Goal: Book appointment/travel/reservation

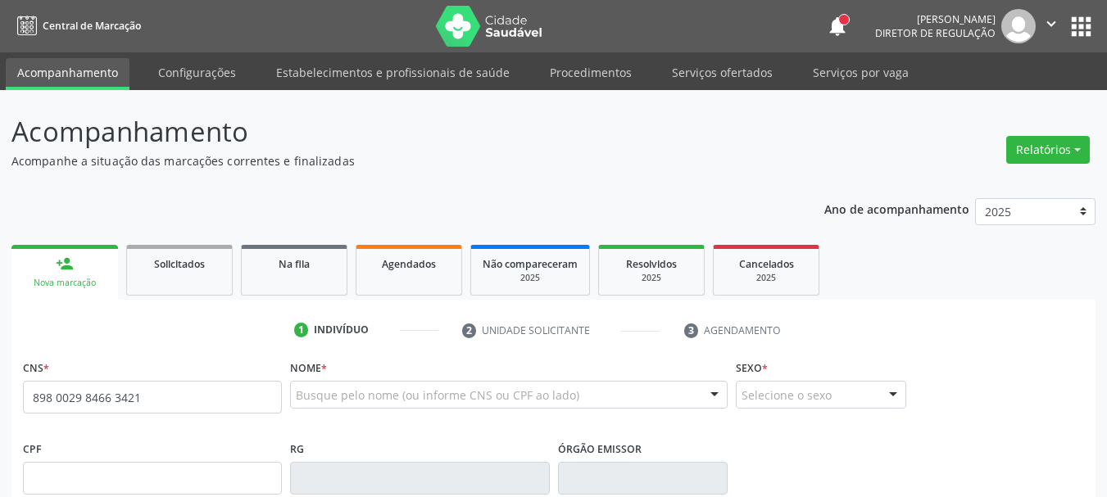
type input "898 0029 8466 3421"
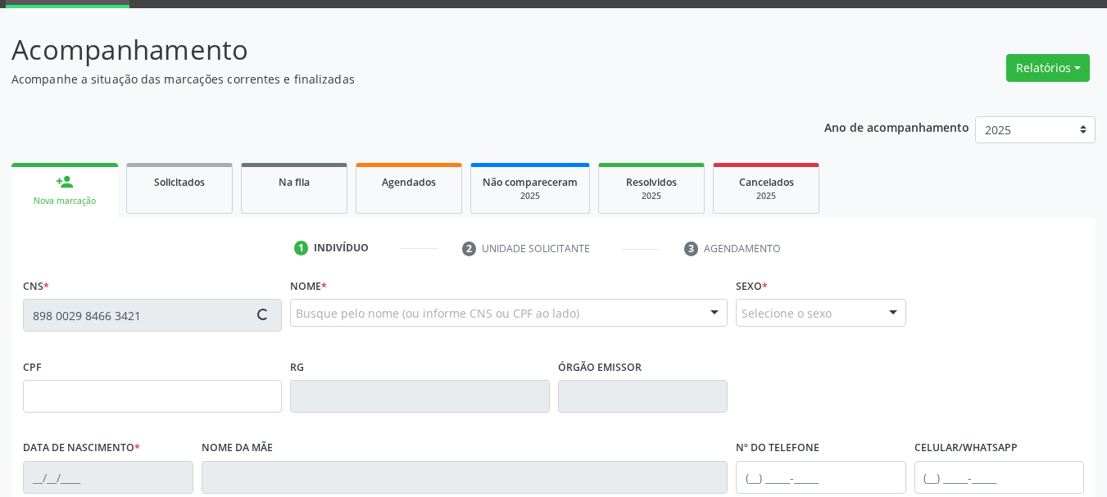
scroll to position [164, 0]
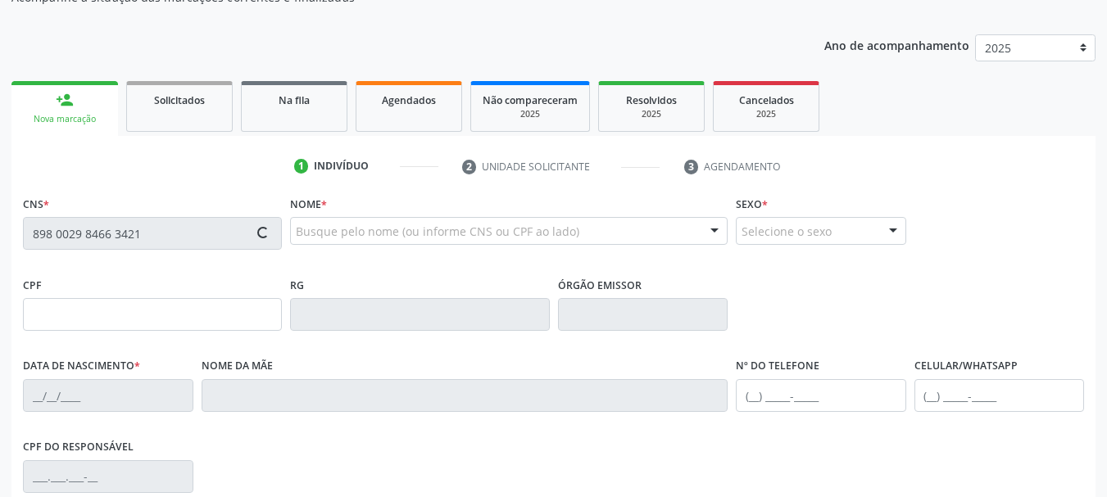
type input "025.097.864-40"
type input "[DATE]"
type input "Alzenir [PERSON_NAME]"
type input "[PHONE_NUMBER]"
type input "008.114.034-75"
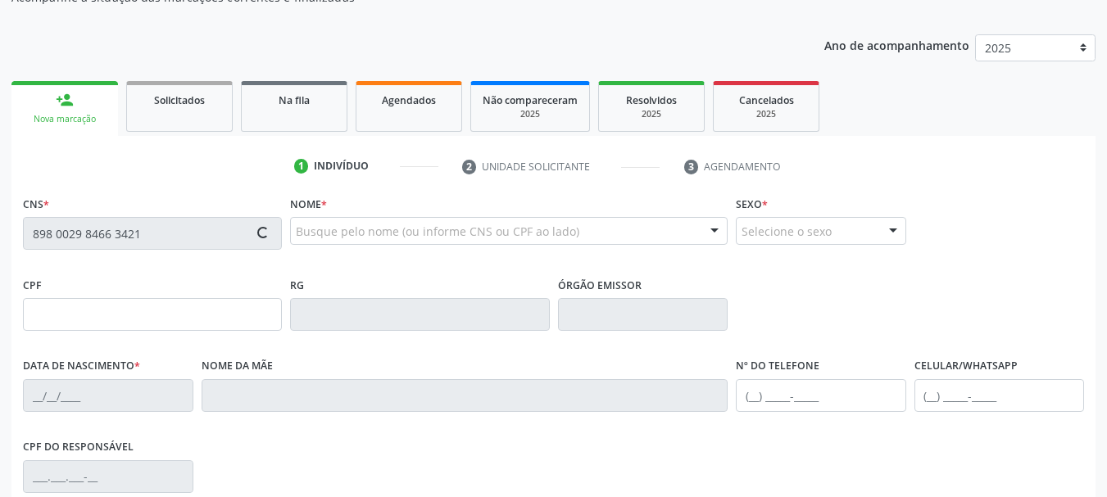
type input "248"
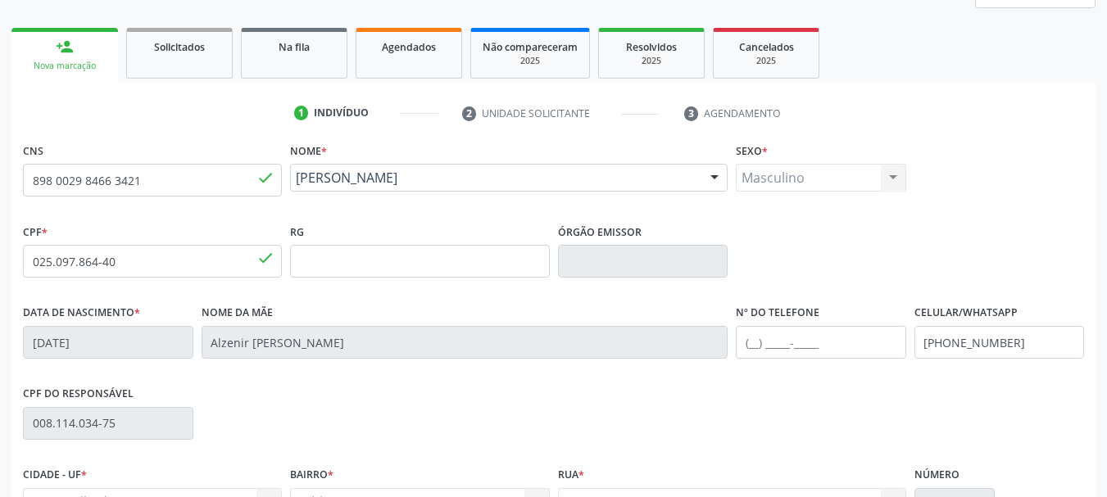
scroll to position [246, 0]
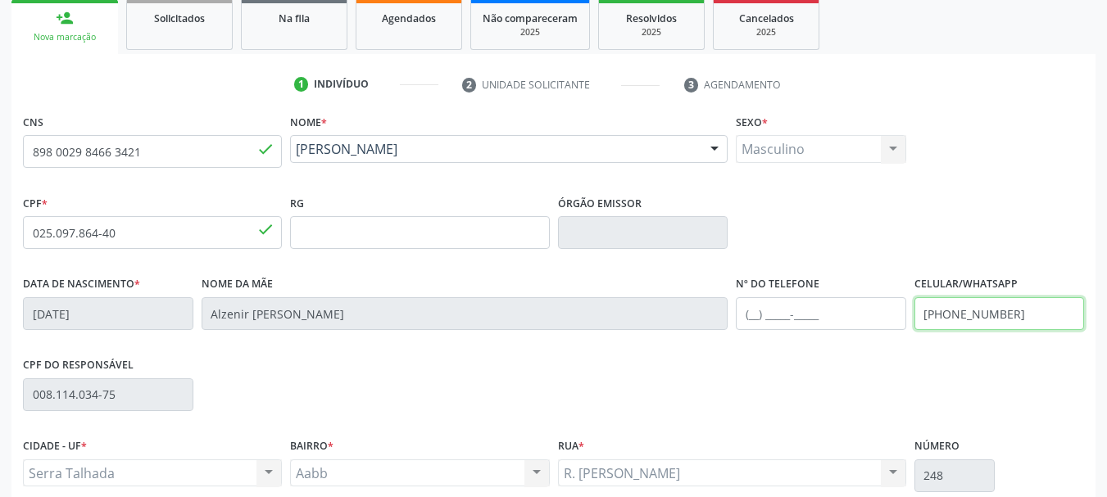
drag, startPoint x: 1038, startPoint y: 311, endPoint x: 793, endPoint y: 338, distance: 246.5
click at [793, 338] on div "Data de nascimento * 25/05/1977 Nome da mãe Alzenir Maria de Moura Silva Nº do …" at bounding box center [554, 312] width 1070 height 81
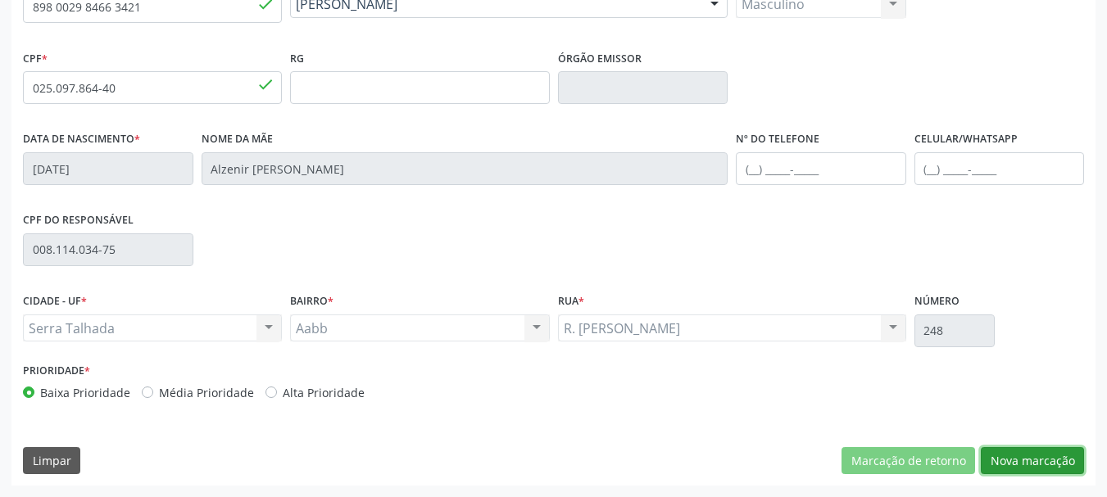
drag, startPoint x: 1031, startPoint y: 463, endPoint x: 785, endPoint y: 415, distance: 250.6
click at [1029, 466] on button "Nova marcação" at bounding box center [1032, 461] width 103 height 28
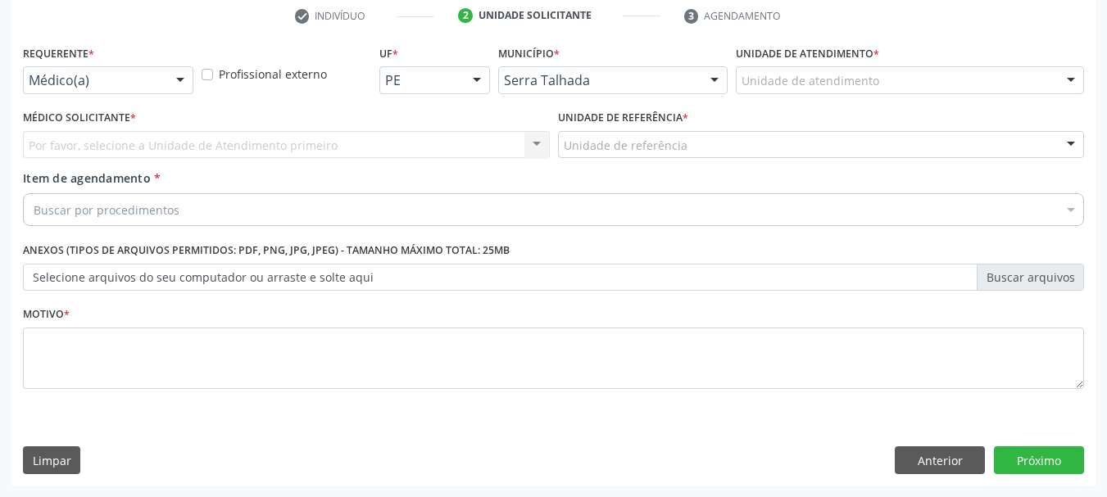
click at [74, 97] on div "Requerente * Médico(a) Médico(a) Enfermeiro(a) Paciente Nenhum resultado encont…" at bounding box center [108, 73] width 179 height 64
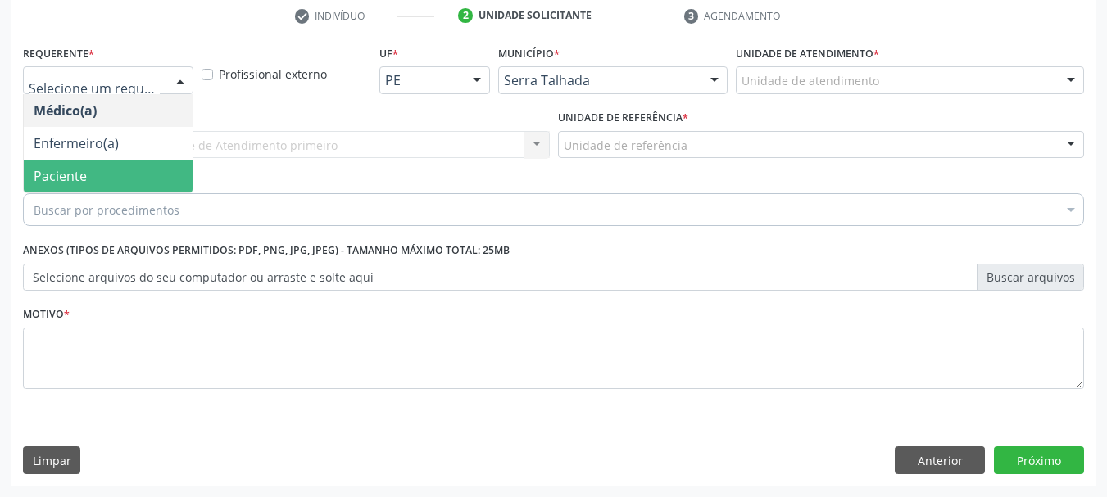
click at [89, 179] on span "Paciente" at bounding box center [108, 176] width 169 height 33
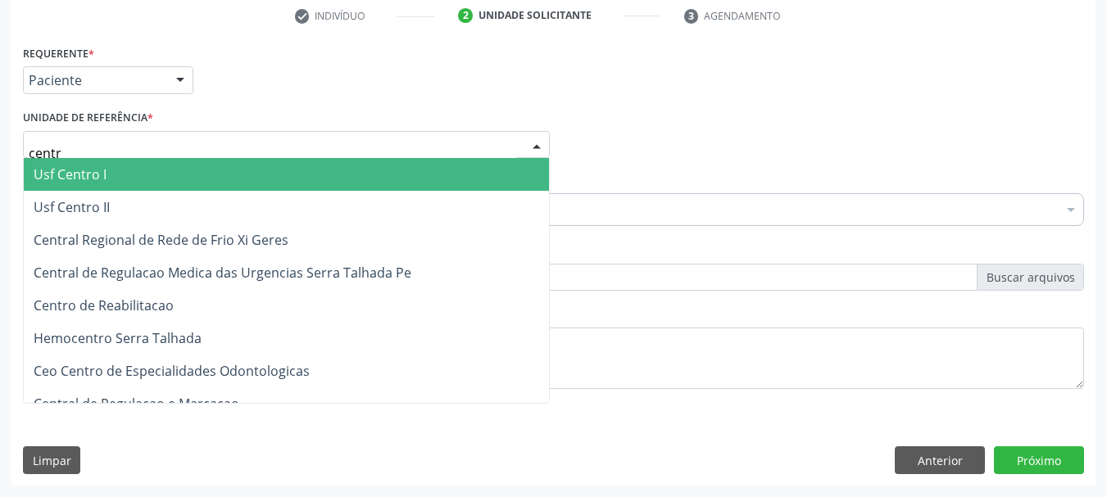
type input "centro"
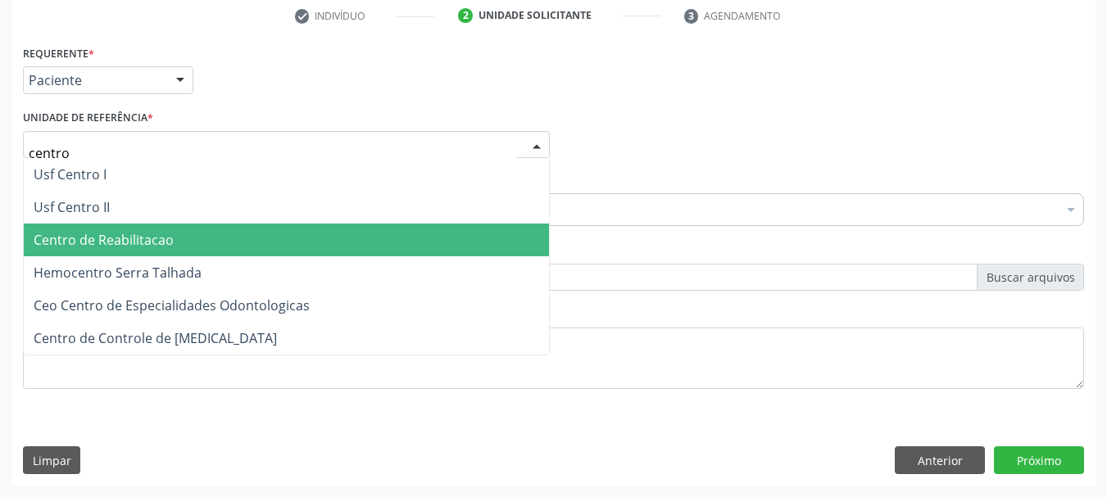
click at [93, 251] on span "Centro de Reabilitacao" at bounding box center [286, 240] width 525 height 33
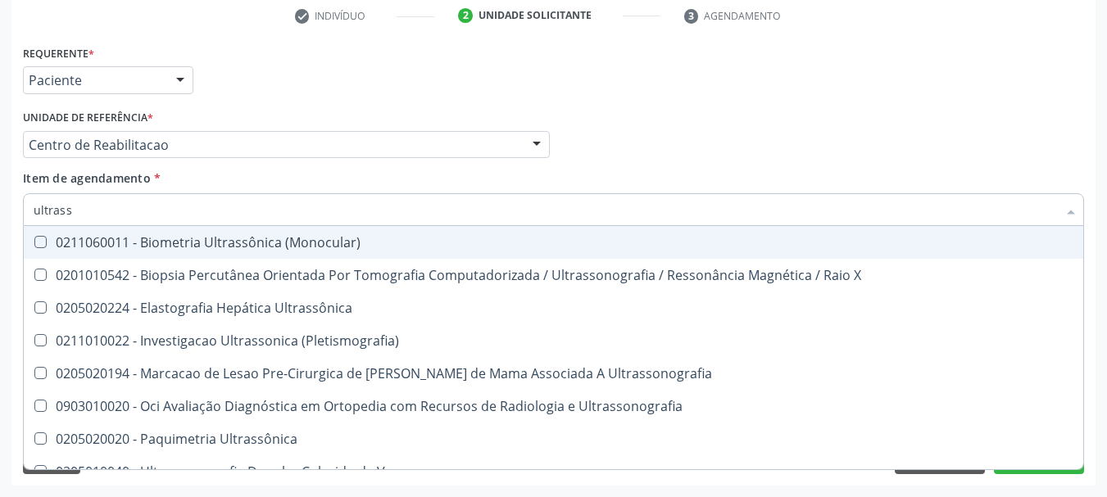
type input "ultrasso"
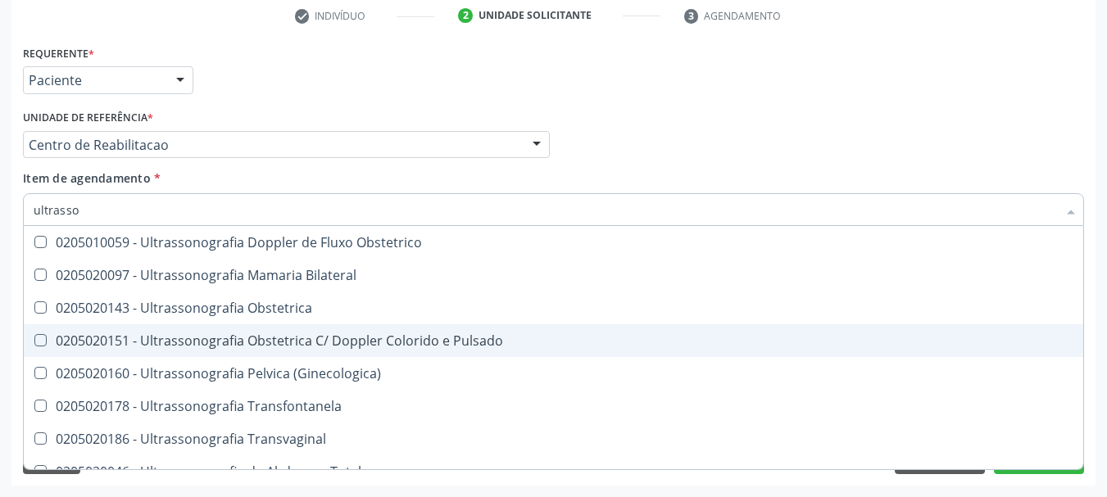
scroll to position [246, 0]
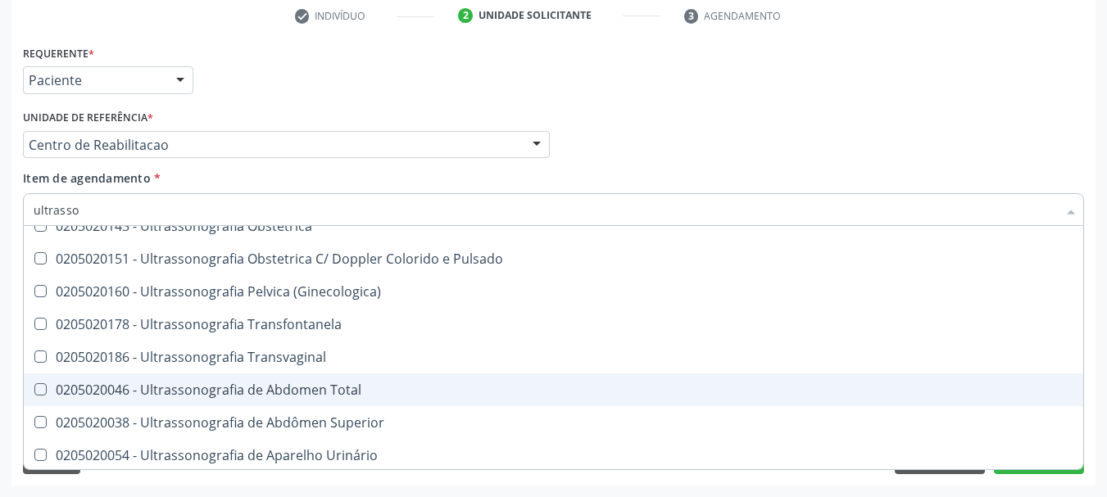
click at [288, 386] on div "0205020046 - Ultrassonografia de Abdomen Total" at bounding box center [554, 390] width 1040 height 13
checkbox Total "true"
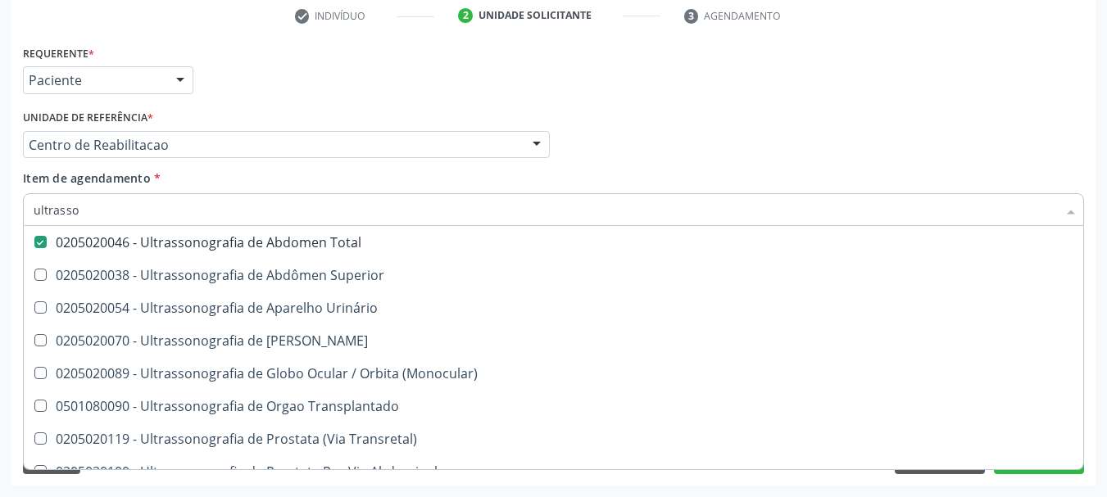
scroll to position [478, 0]
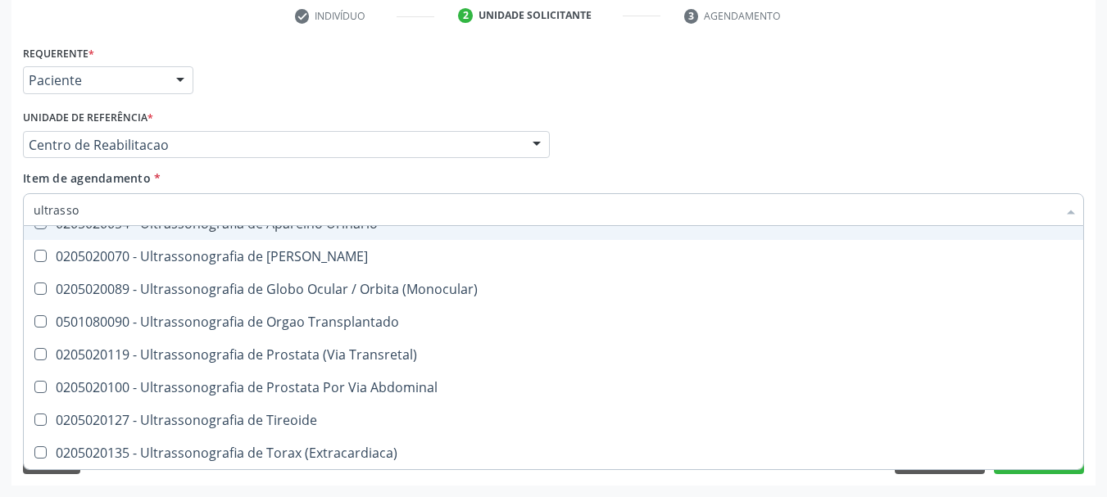
click at [934, 123] on div "Médico Solicitante Por favor, selecione a Unidade de Atendimento primeiro Nenhu…" at bounding box center [554, 138] width 1070 height 64
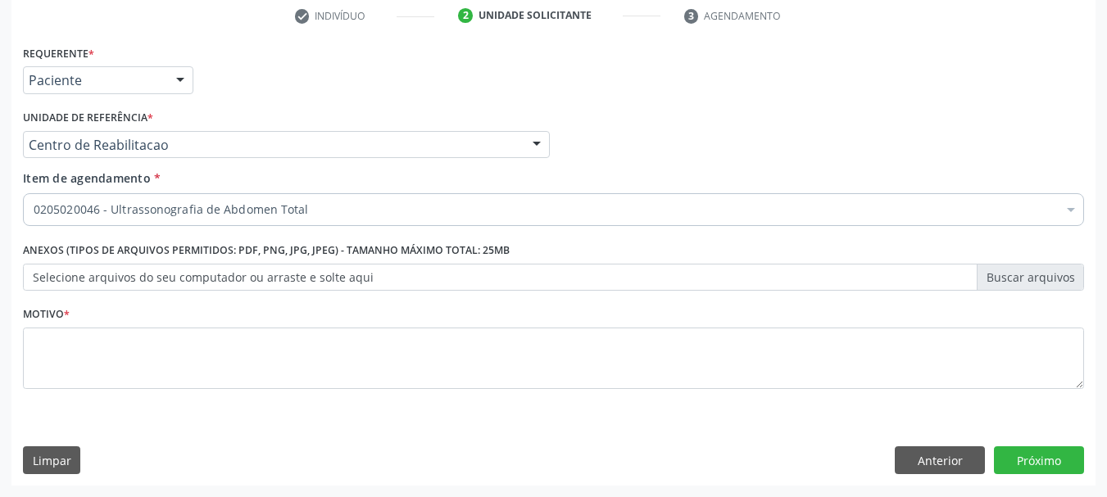
checkbox Total "true"
checkbox Paciente\) "false"
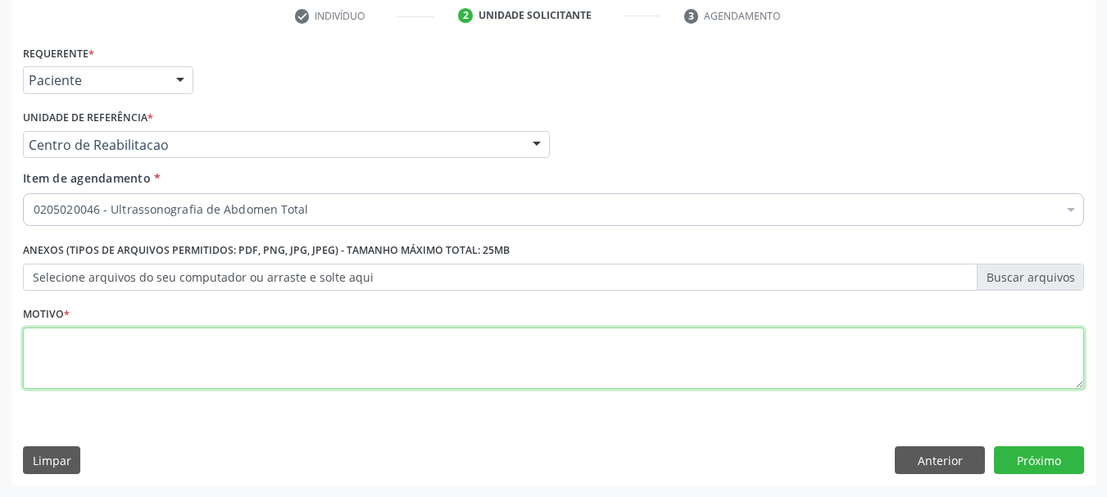
click at [234, 377] on textarea at bounding box center [553, 359] width 1061 height 62
type textarea "...."
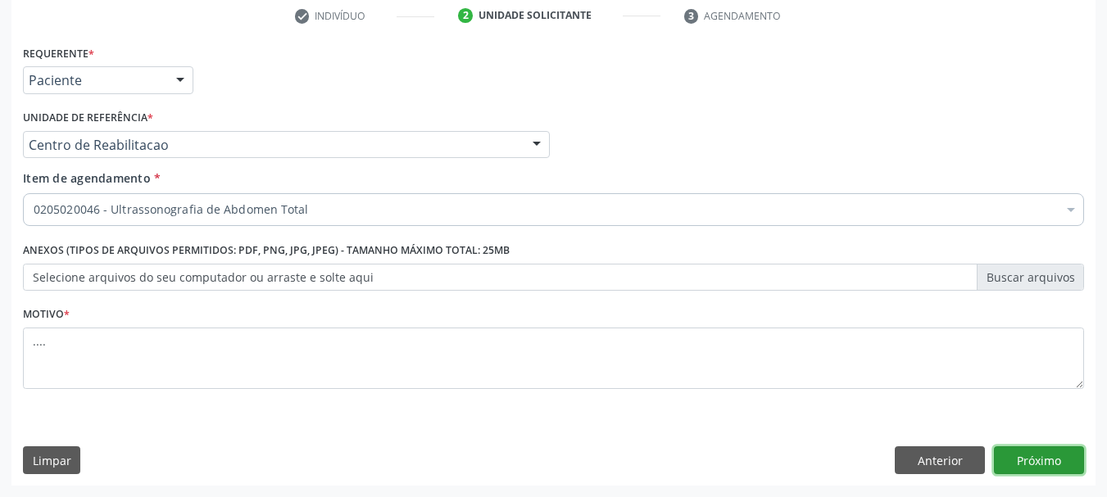
click at [1069, 456] on button "Próximo" at bounding box center [1039, 461] width 90 height 28
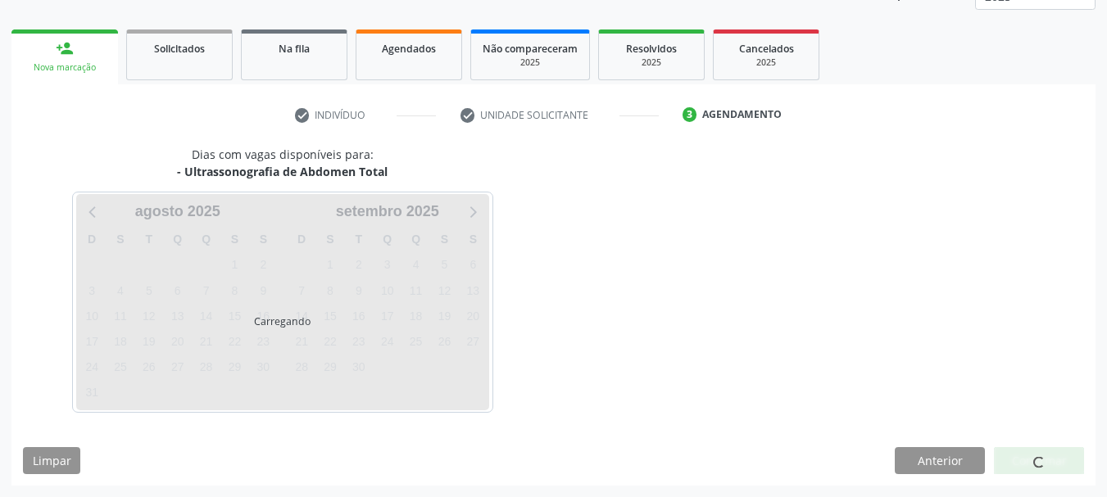
scroll to position [216, 0]
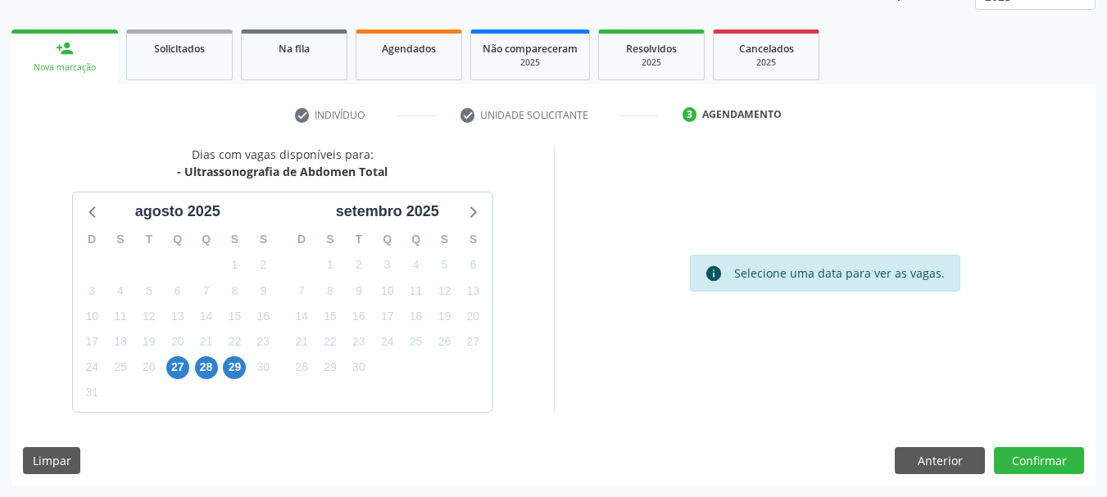
click at [166, 370] on div "27" at bounding box center [177, 367] width 23 height 25
click at [179, 366] on span "27" at bounding box center [177, 368] width 23 height 23
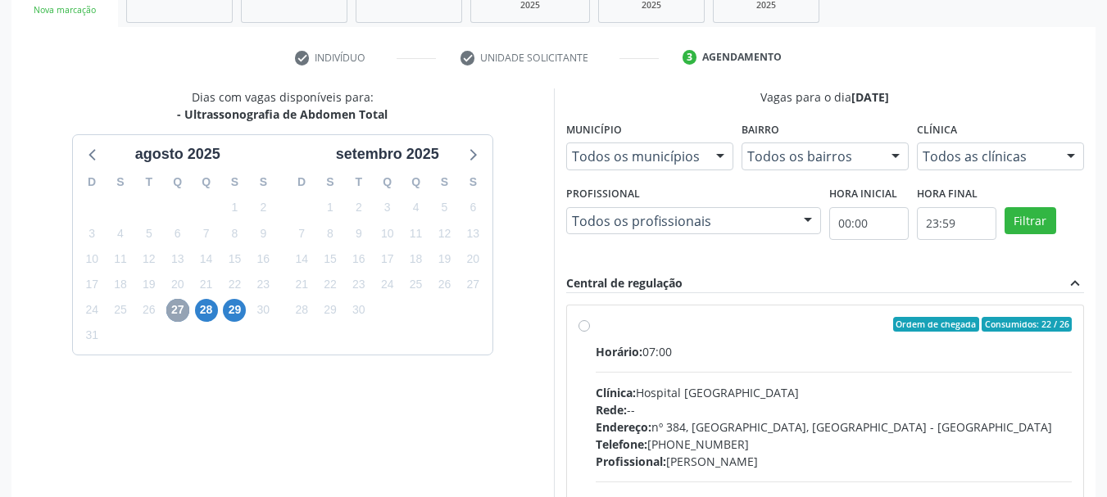
scroll to position [297, 0]
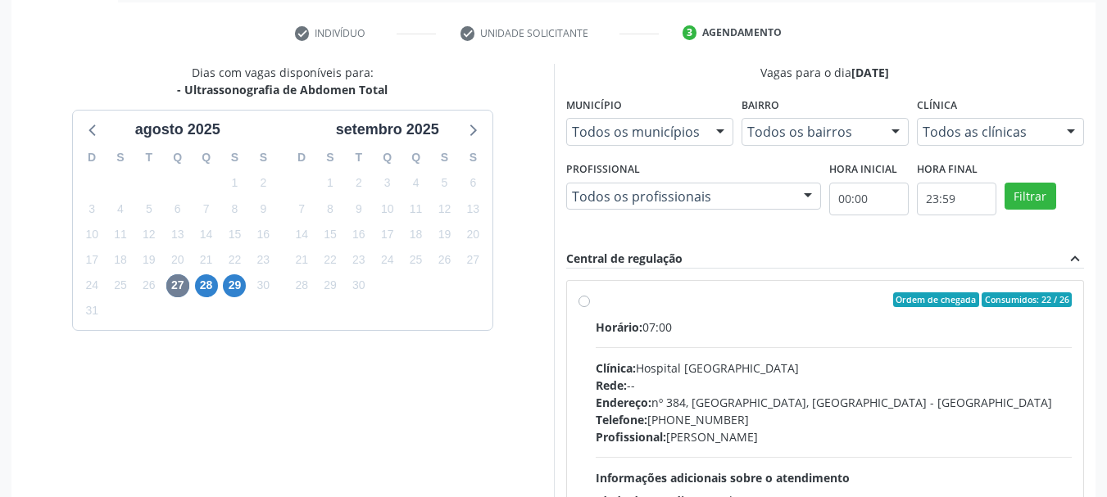
click at [596, 298] on label "Ordem de chegada Consumidos: 22 / 26 Horário: 07:00 Clínica: Hospital Sao Franc…" at bounding box center [834, 419] width 477 height 252
click at [580, 298] on input "Ordem de chegada Consumidos: 22 / 26 Horário: 07:00 Clínica: Hospital Sao Franc…" at bounding box center [584, 300] width 11 height 15
radio input "true"
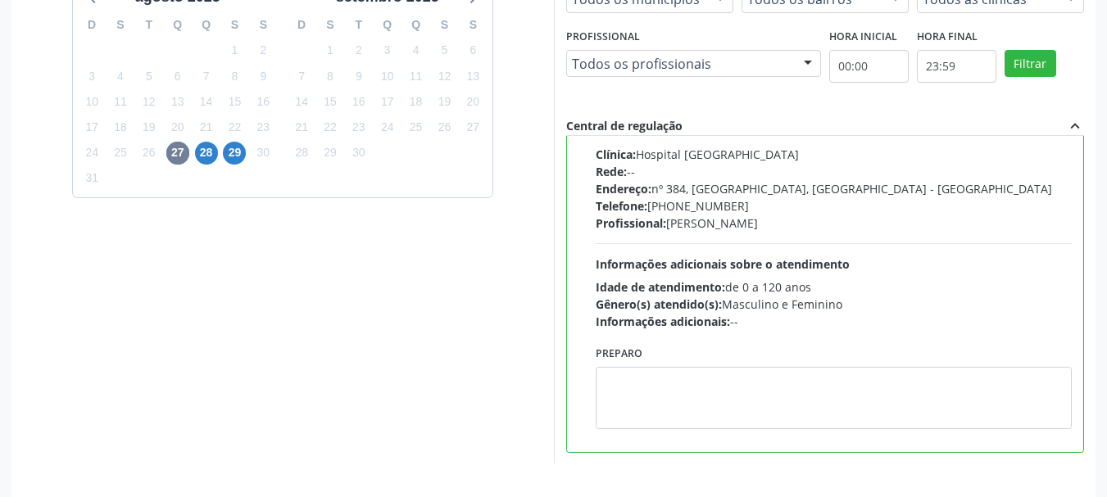
scroll to position [482, 0]
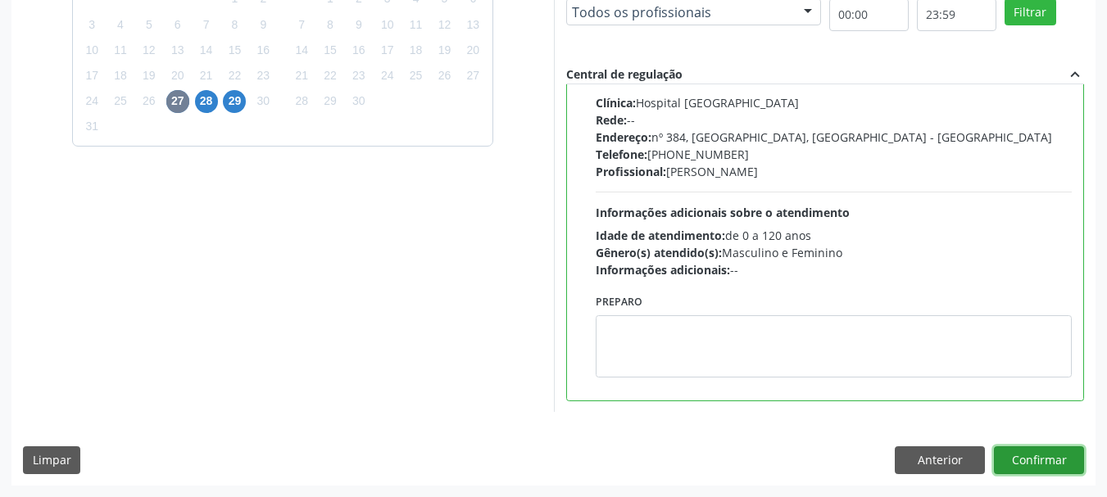
click at [1042, 462] on button "Confirmar" at bounding box center [1039, 461] width 90 height 28
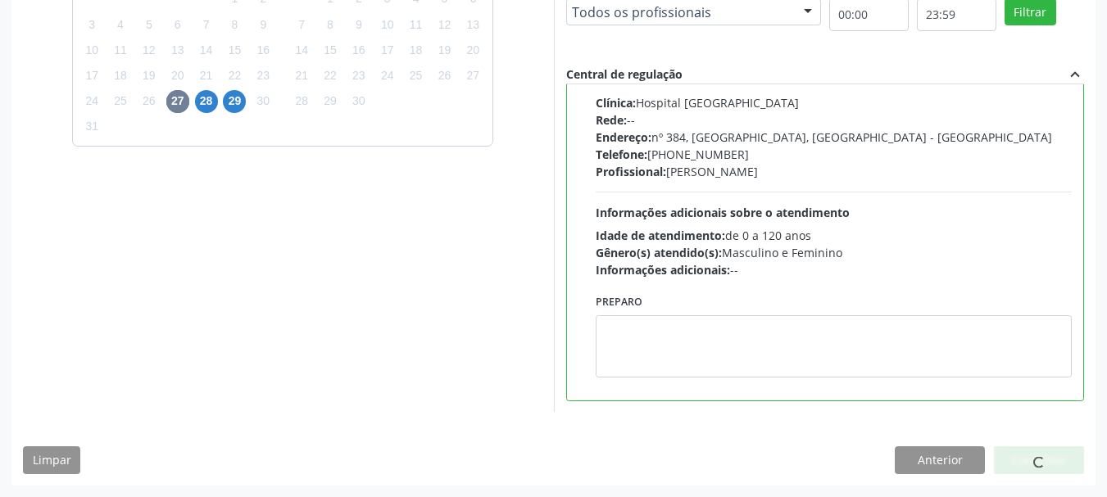
scroll to position [43, 0]
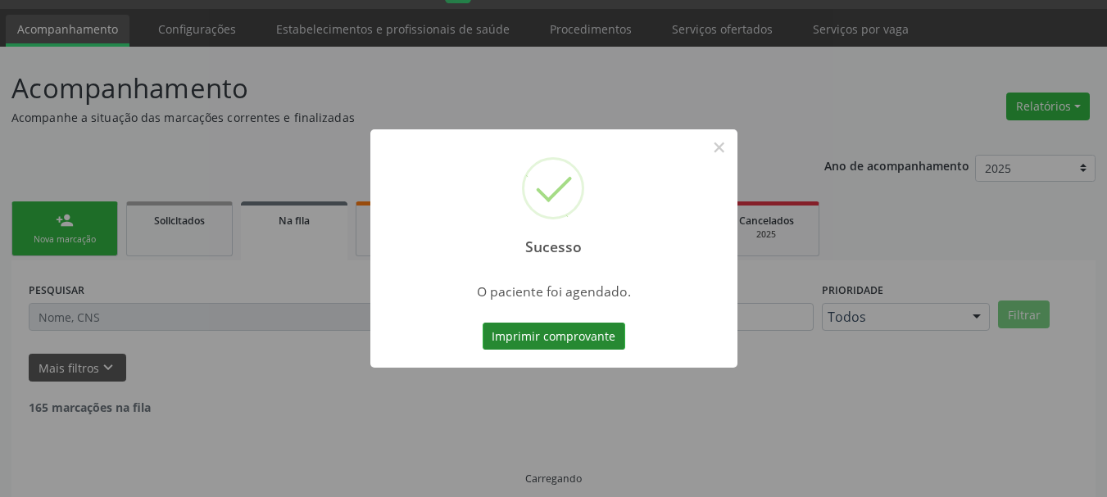
drag, startPoint x: 574, startPoint y: 319, endPoint x: 571, endPoint y: 339, distance: 20.6
click at [573, 320] on div "Imprimir comprovante Cancel" at bounding box center [554, 337] width 150 height 34
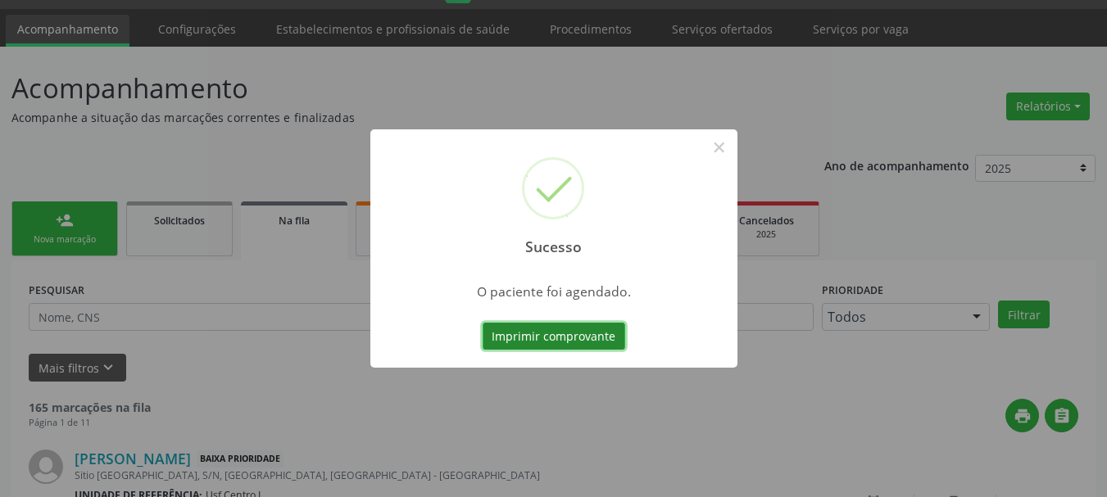
click at [570, 342] on button "Imprimir comprovante" at bounding box center [554, 337] width 143 height 28
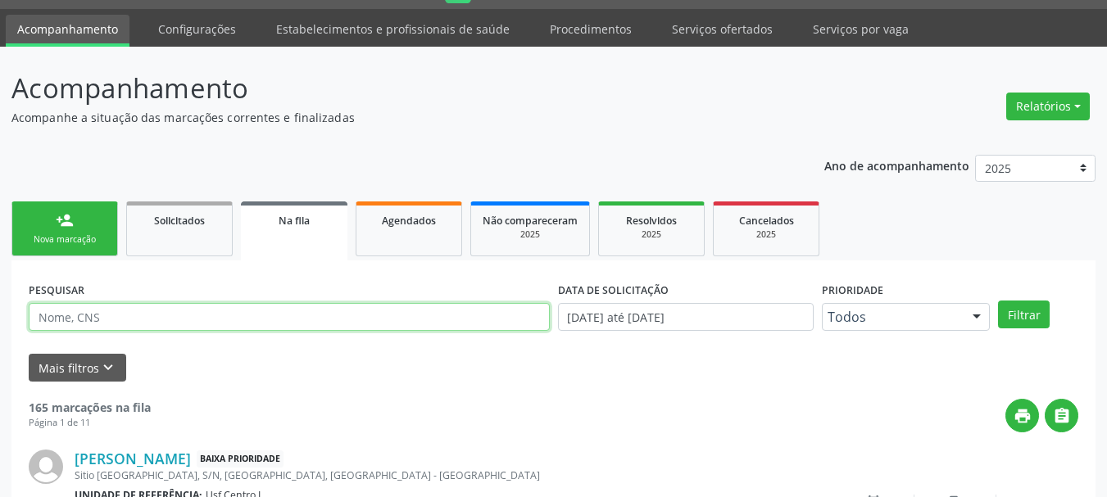
click at [133, 320] on input "text" at bounding box center [289, 317] width 521 height 28
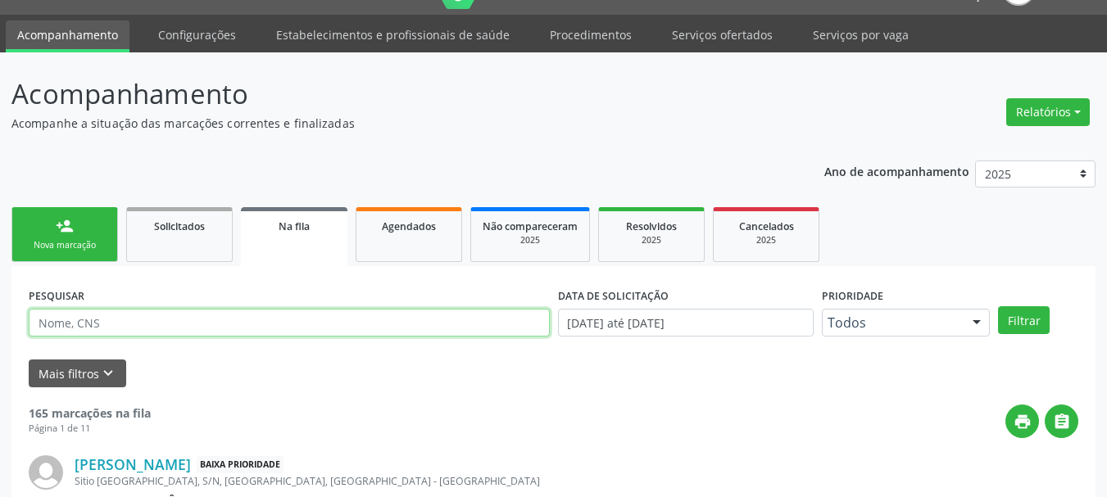
scroll to position [0, 0]
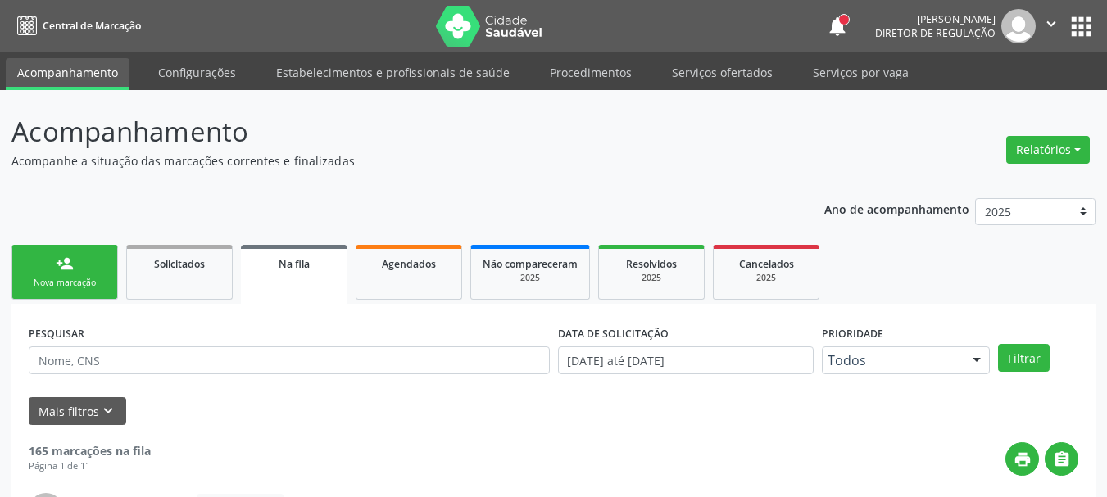
click at [1071, 22] on button "apps" at bounding box center [1081, 26] width 29 height 29
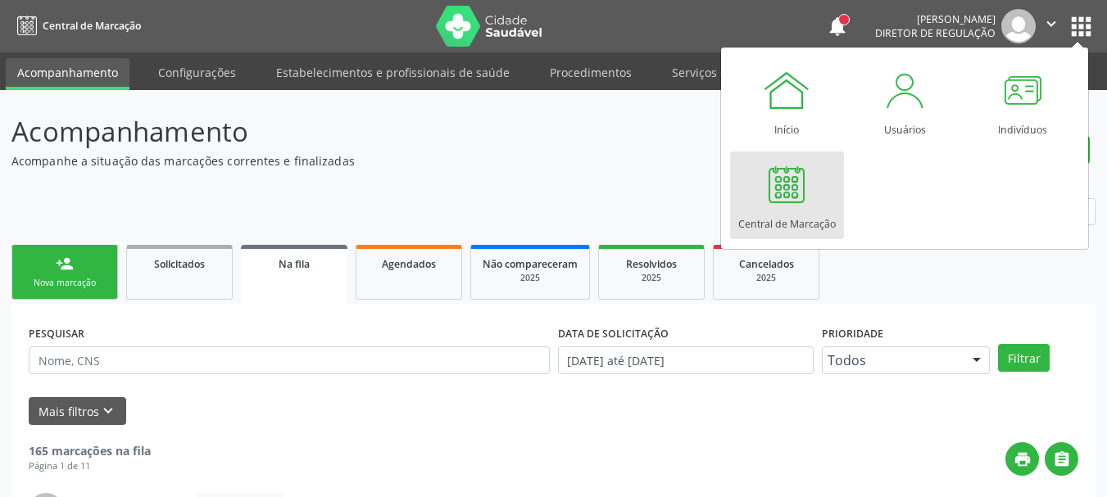
click at [804, 192] on div at bounding box center [786, 184] width 49 height 49
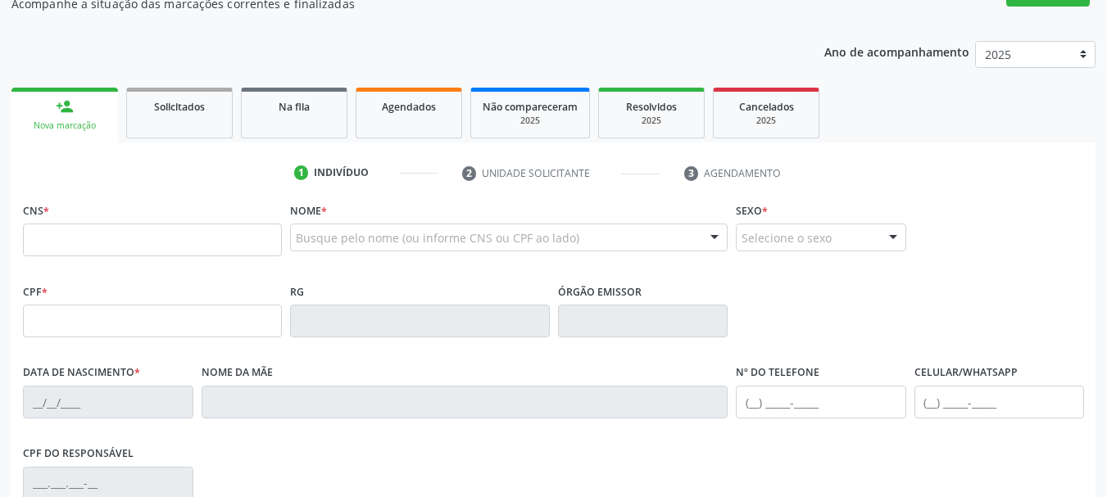
scroll to position [164, 0]
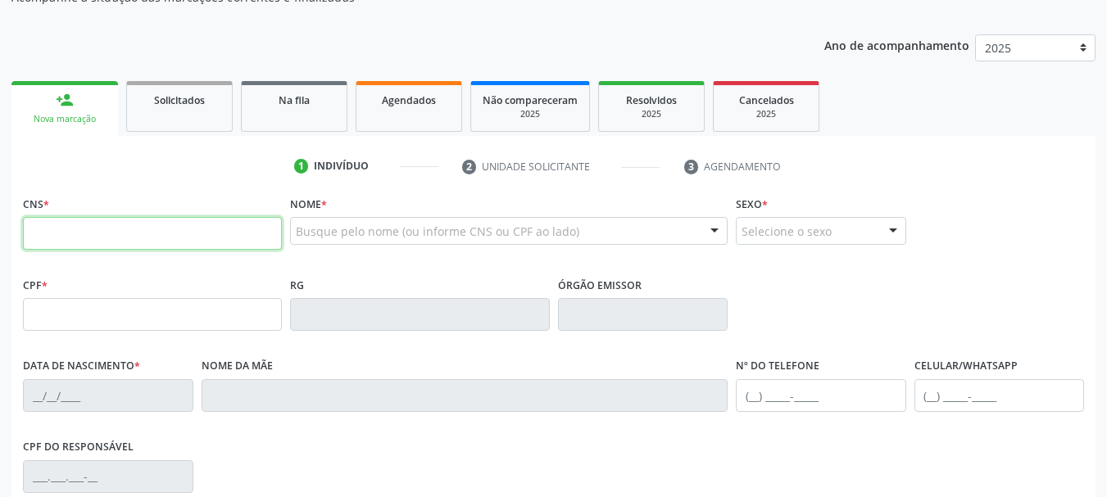
click at [70, 229] on input "text" at bounding box center [152, 233] width 259 height 33
click at [332, 244] on div "Busque pelo nome (ou informe CNS ou CPF ao lado) Nenhum resultado encontrado pa…" at bounding box center [509, 231] width 438 height 28
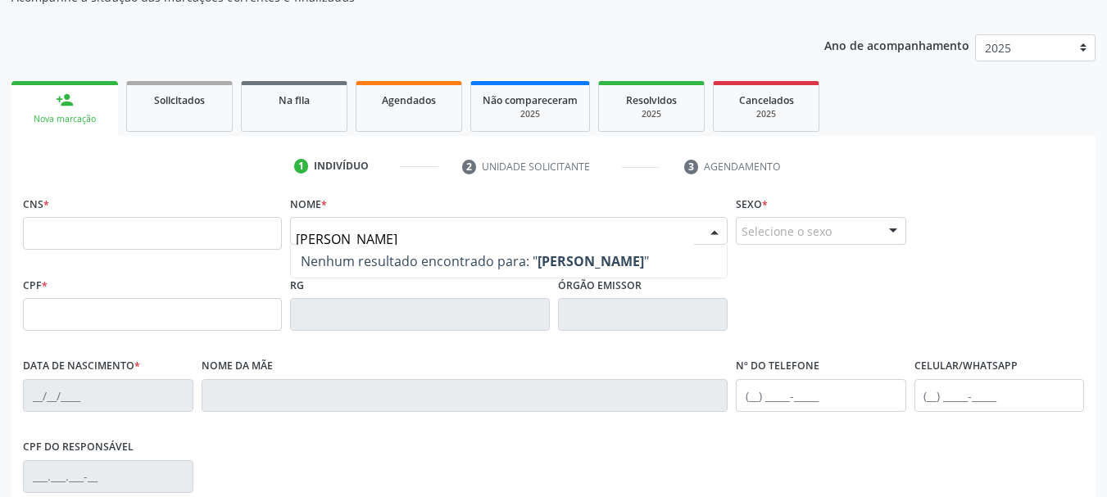
type input "[PERSON_NAME]"
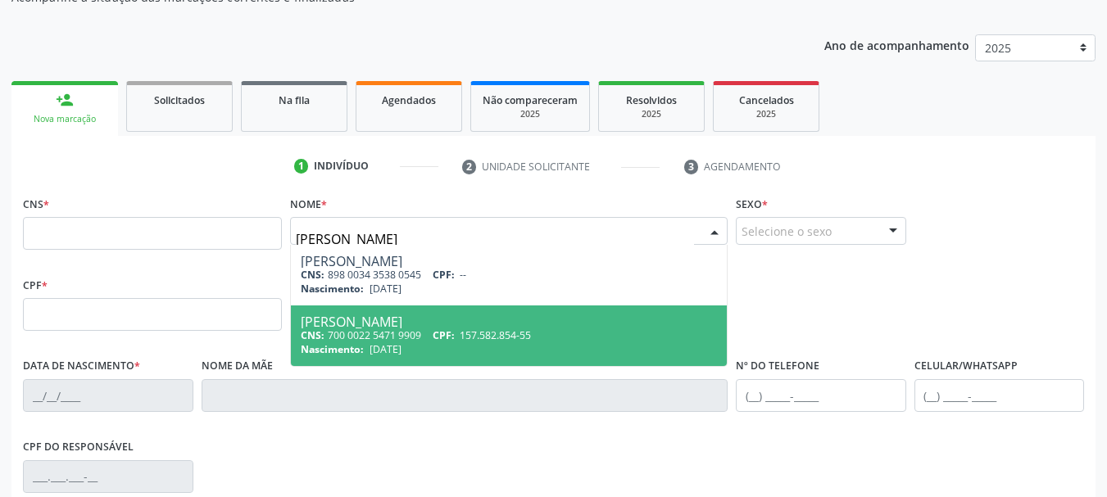
click at [407, 342] on div "CNS: 700 0022 5471 9909 CPF: 157.582.854-55" at bounding box center [509, 336] width 416 height 14
type input "700 0022 5471 9909"
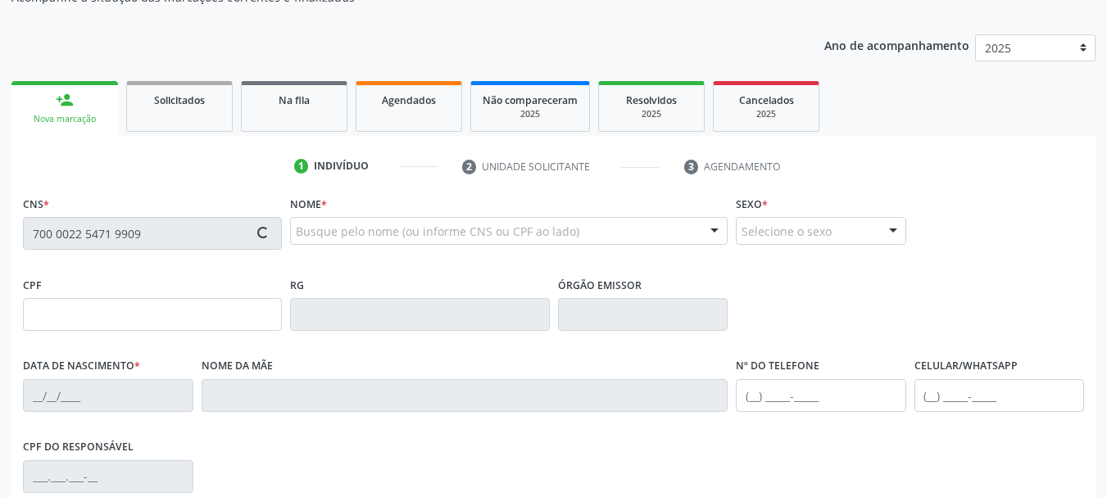
type input "157.582.854-55"
type input "[DATE]"
type input "[PERSON_NAME]"
type input "[PHONE_NUMBER]"
type input "052.301.864-96"
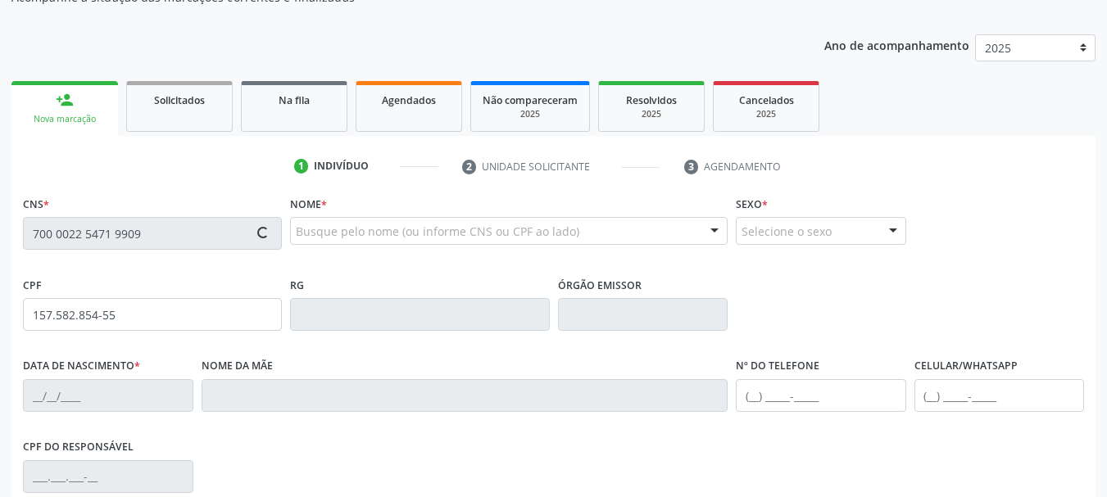
type input "176"
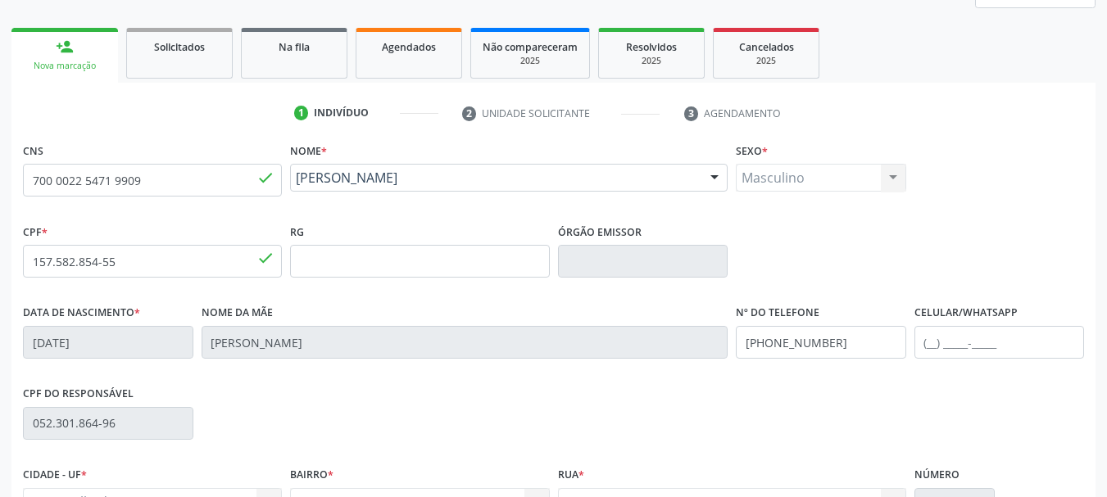
scroll to position [246, 0]
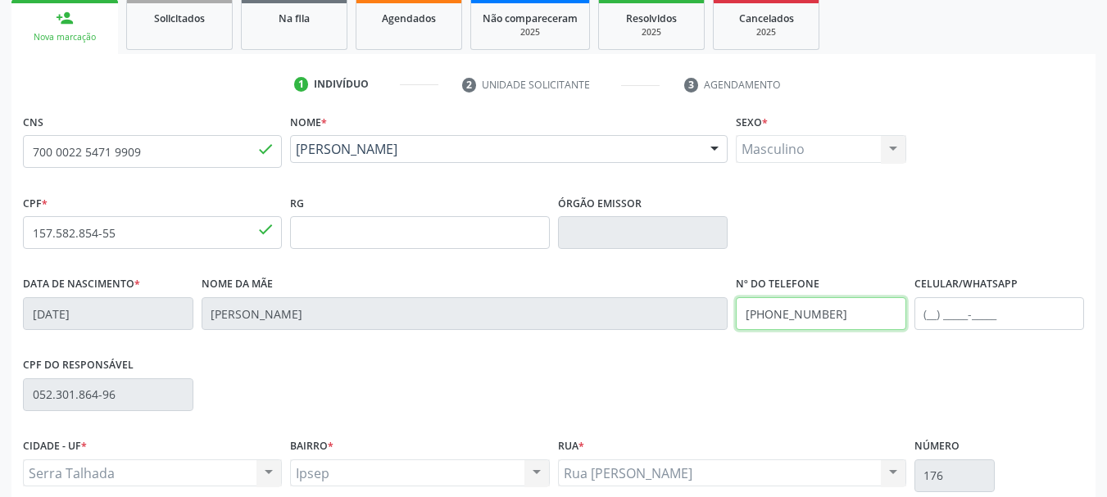
click at [479, 316] on div "Data de nascimento * [DATE] Nome da mãe [PERSON_NAME] Nº do Telefone [PHONE_NUM…" at bounding box center [554, 312] width 1070 height 81
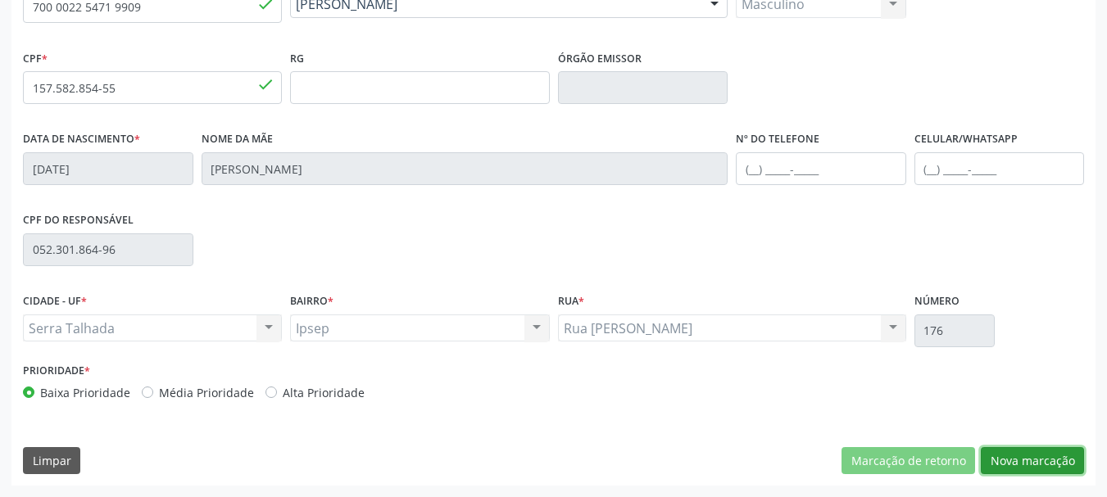
drag, startPoint x: 1074, startPoint y: 459, endPoint x: 814, endPoint y: 405, distance: 265.4
click at [1074, 458] on button "Nova marcação" at bounding box center [1032, 461] width 103 height 28
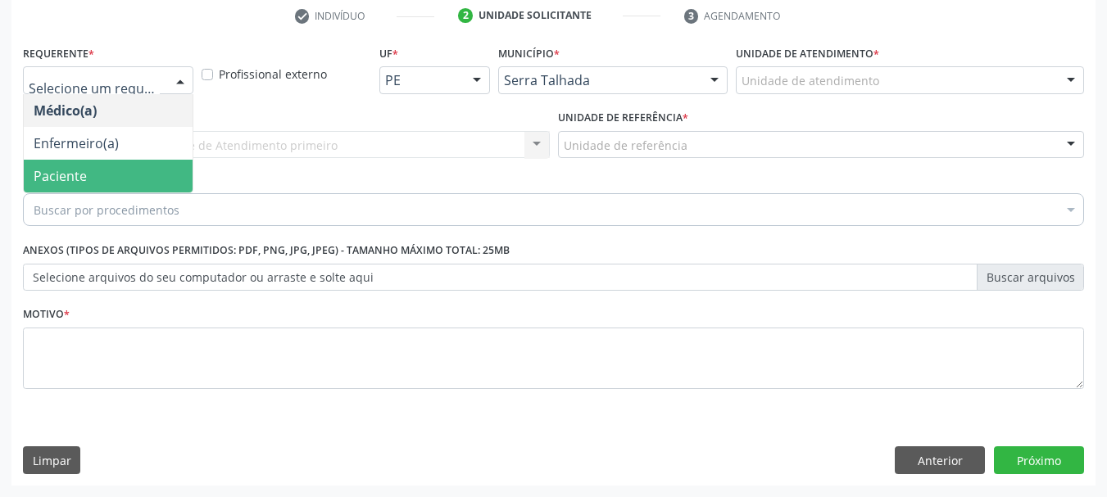
click at [122, 170] on span "Paciente" at bounding box center [108, 176] width 169 height 33
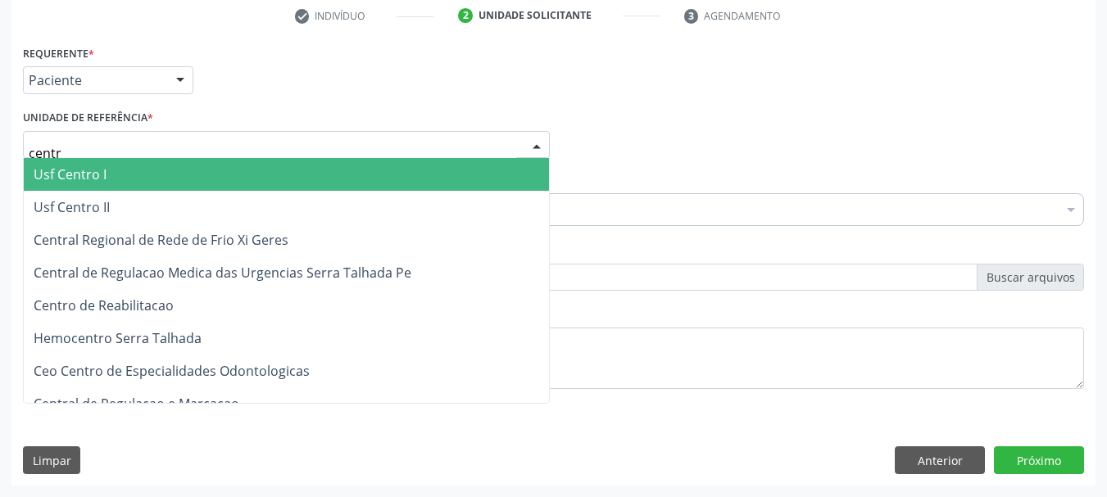
type input "centro"
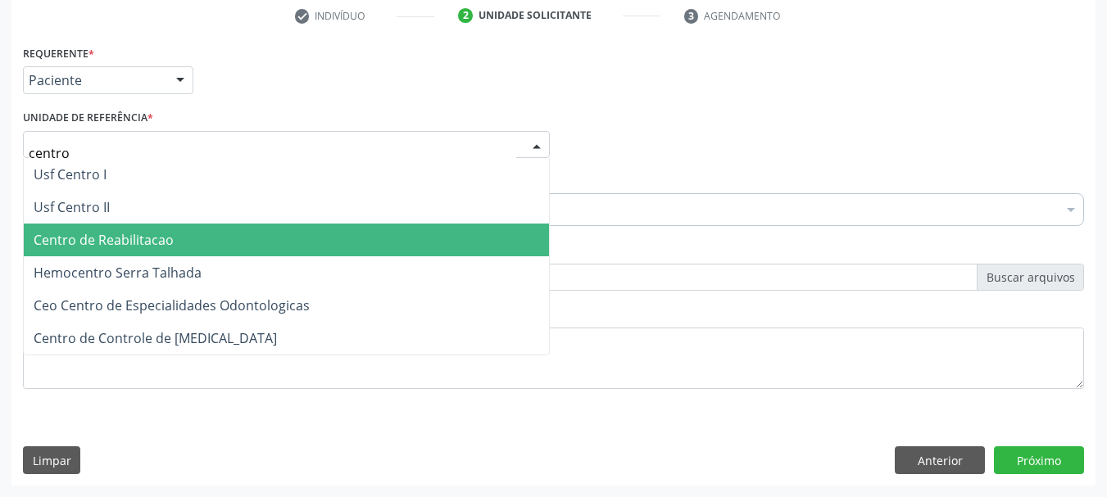
click at [128, 237] on span "Centro de Reabilitacao" at bounding box center [104, 240] width 140 height 18
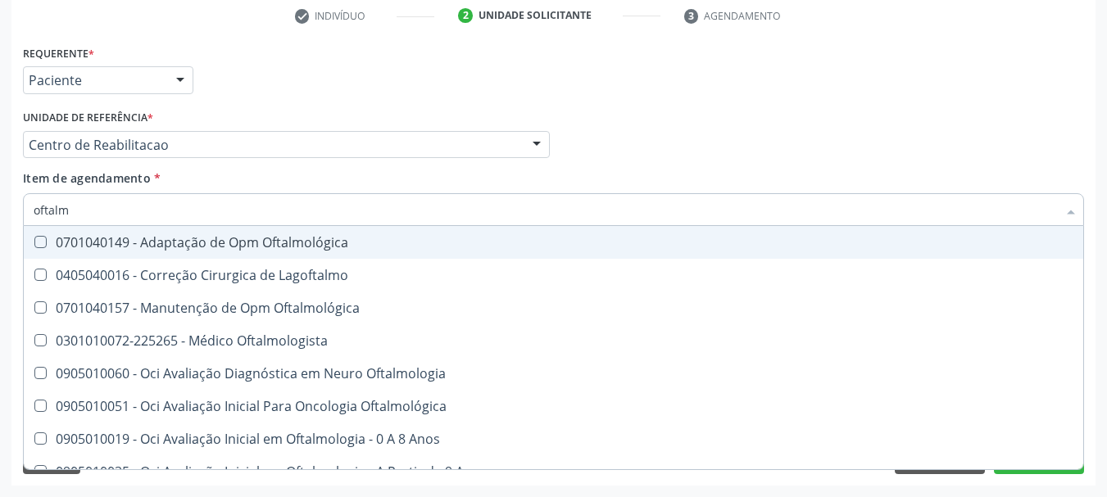
type input "oftalmo"
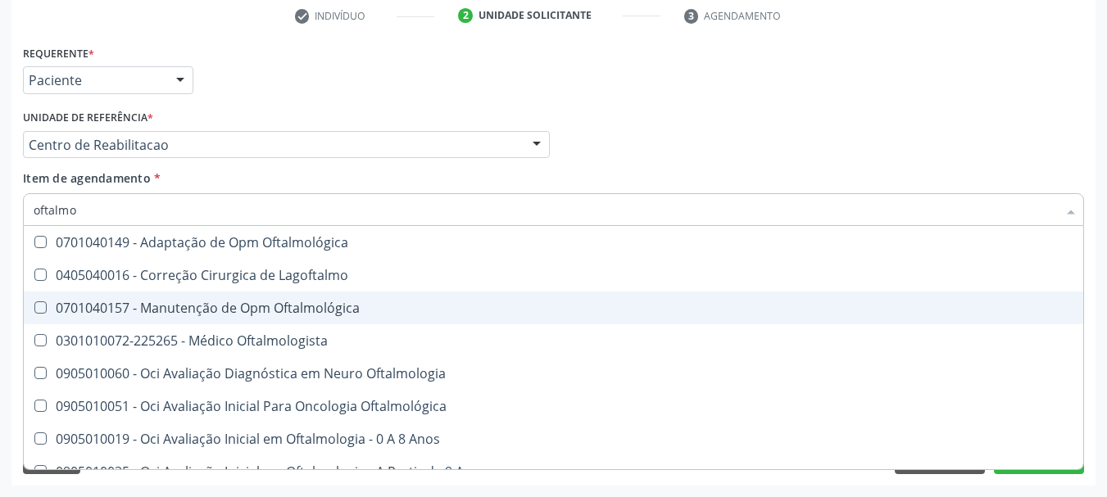
scroll to position [82, 0]
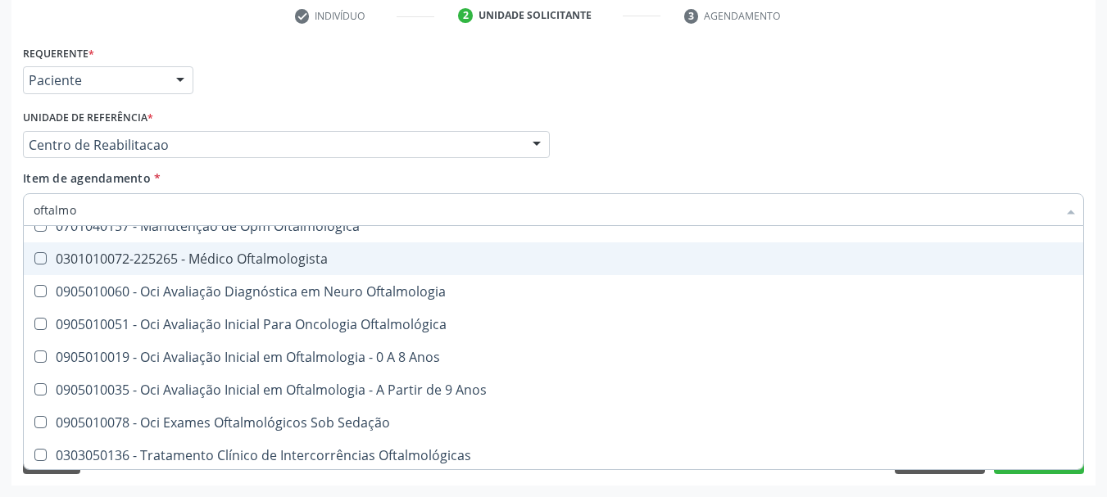
click at [154, 257] on div "0301010072-225265 - Médico Oftalmologista" at bounding box center [554, 258] width 1040 height 13
checkbox Oftalmologista "true"
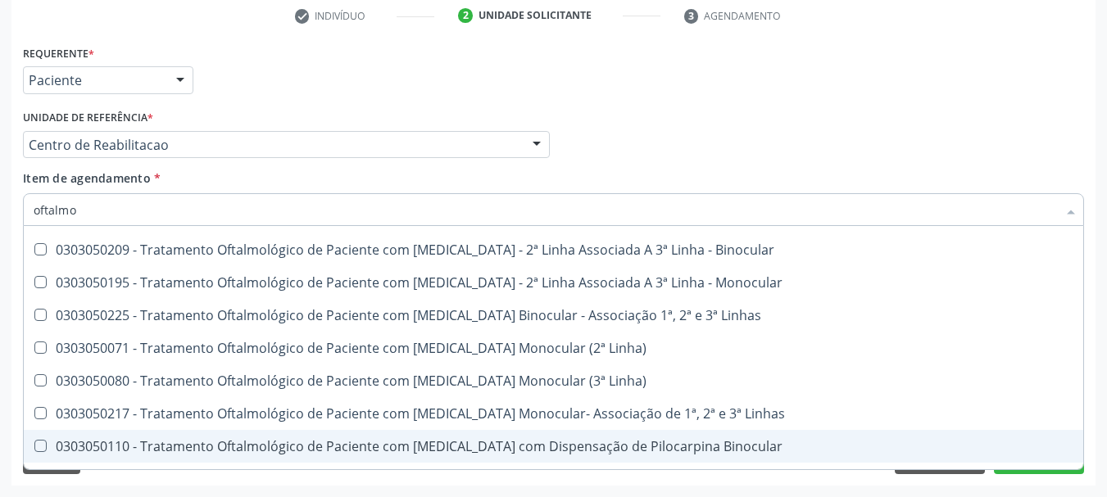
scroll to position [707, 0]
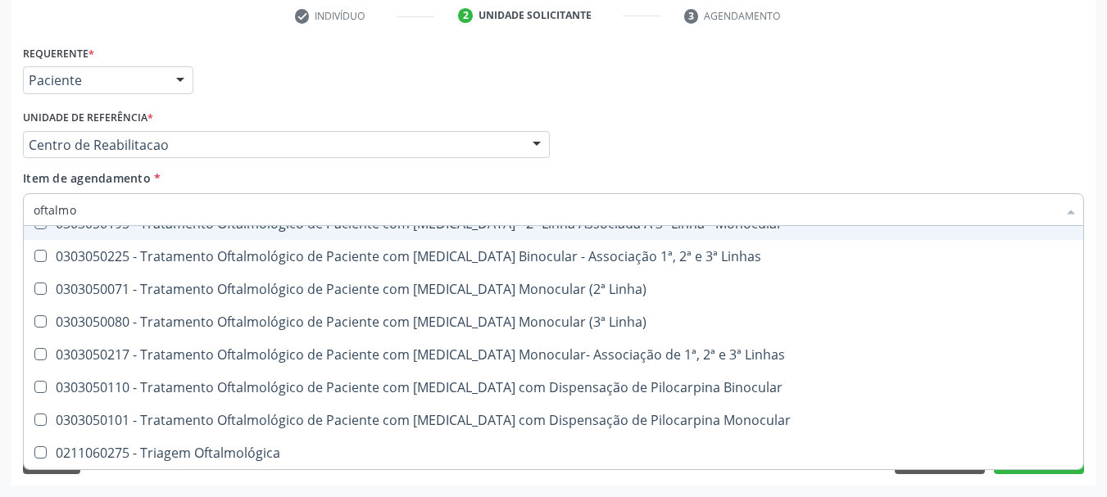
click at [763, 145] on div "Médico Solicitante Por favor, selecione a Unidade de Atendimento primeiro Nenhu…" at bounding box center [554, 138] width 1070 height 64
checkbox Lagoftalmo "true"
checkbox Oftalmologista "false"
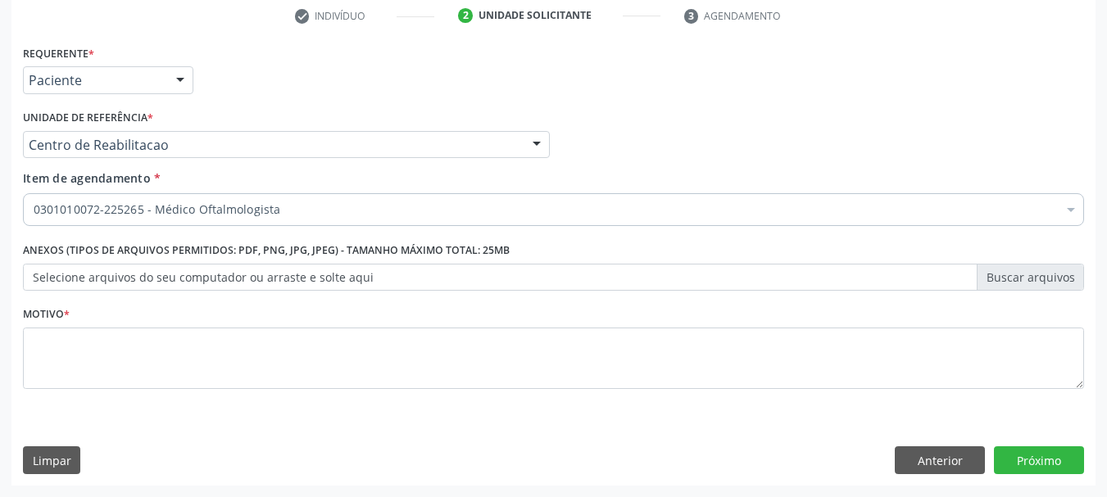
scroll to position [0, 0]
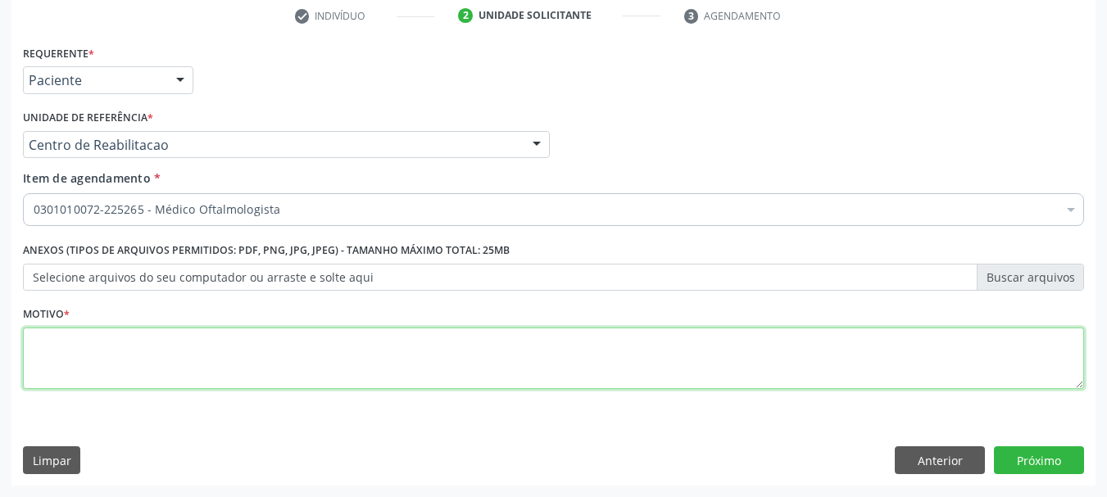
click at [98, 366] on textarea at bounding box center [553, 359] width 1061 height 62
type textarea ","
type textarea "...."
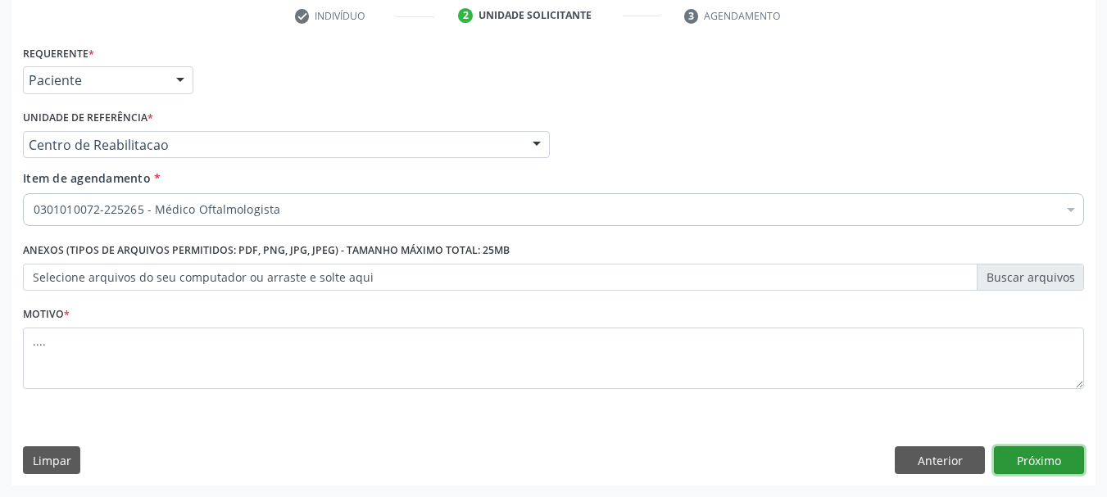
click at [1033, 463] on button "Próximo" at bounding box center [1039, 461] width 90 height 28
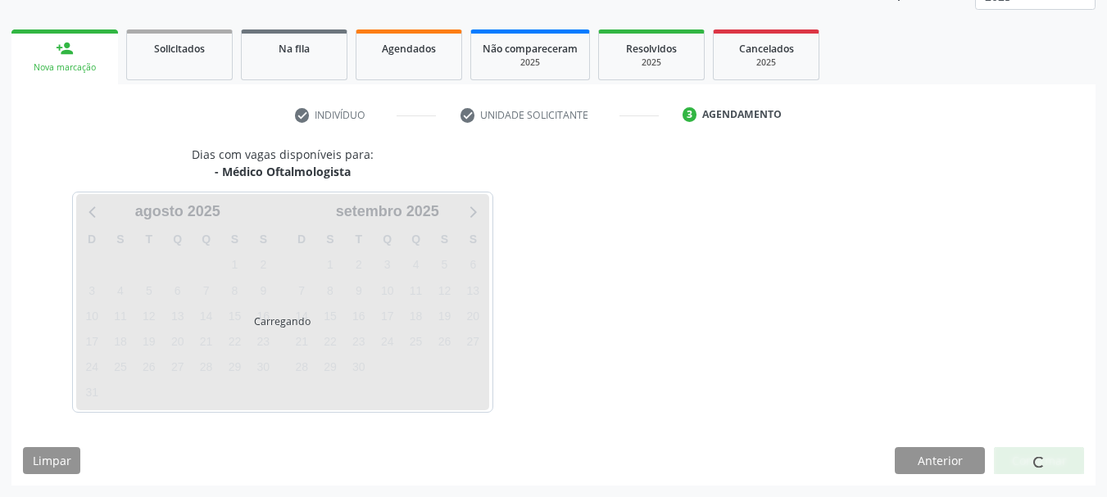
scroll to position [216, 0]
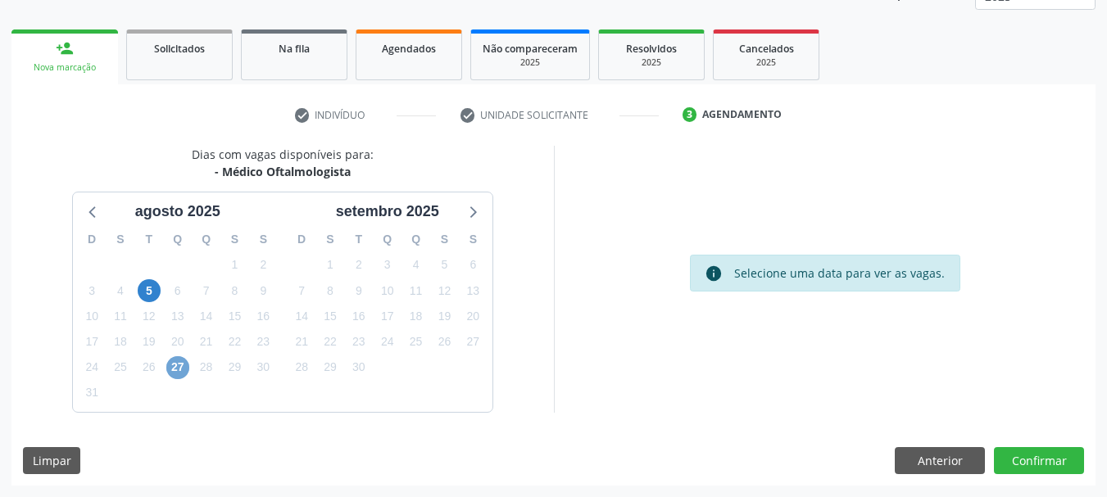
click at [178, 366] on span "27" at bounding box center [177, 368] width 23 height 23
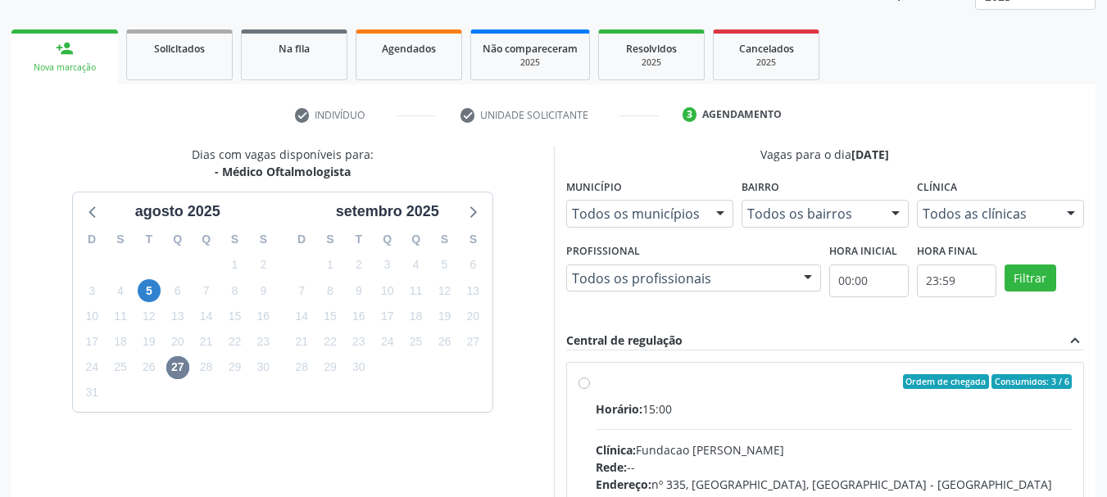
click at [596, 394] on label "Ordem de chegada Consumidos: 3 / 6 Horário: 15:00 Clínica: Fundacao [PERSON_NAM…" at bounding box center [834, 501] width 477 height 252
radio input "true"
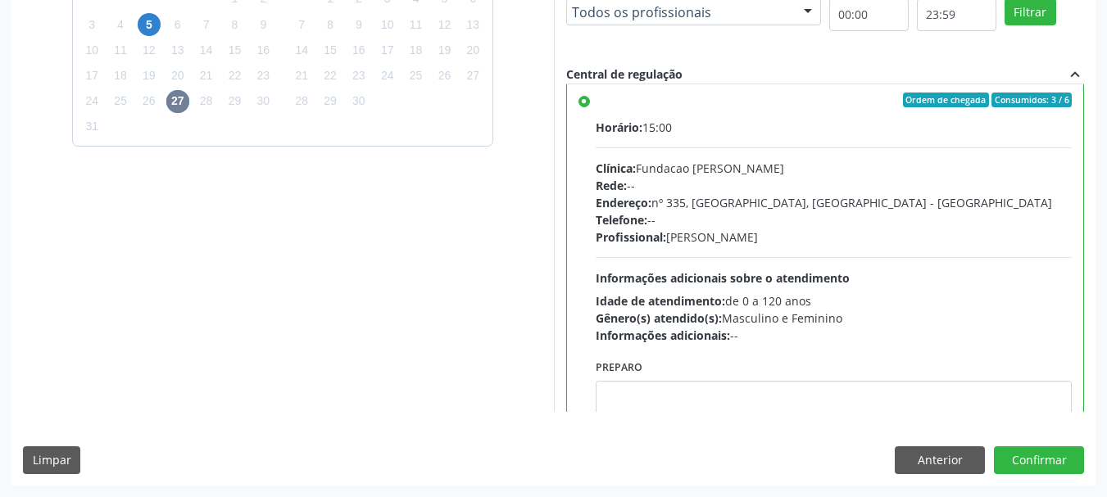
scroll to position [0, 0]
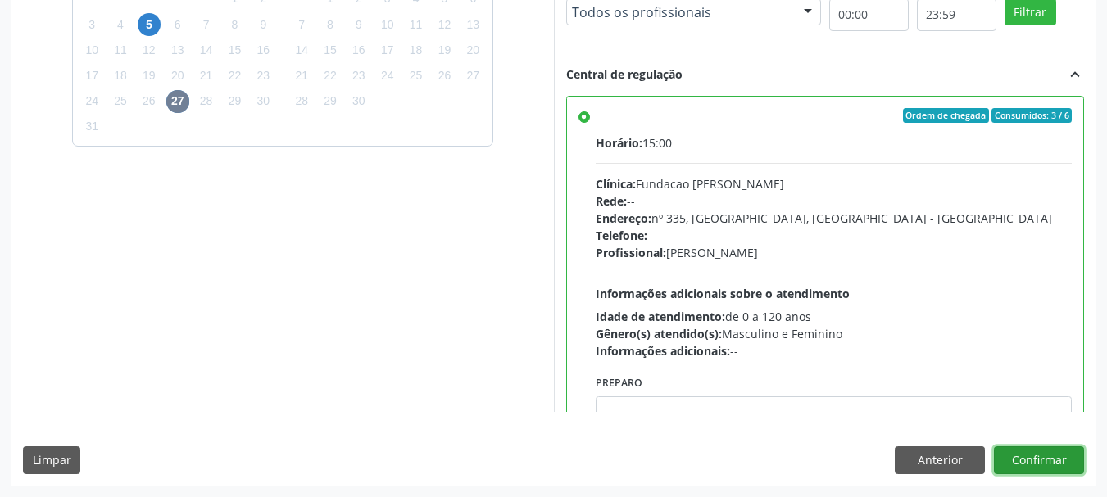
click at [1036, 453] on button "Confirmar" at bounding box center [1039, 461] width 90 height 28
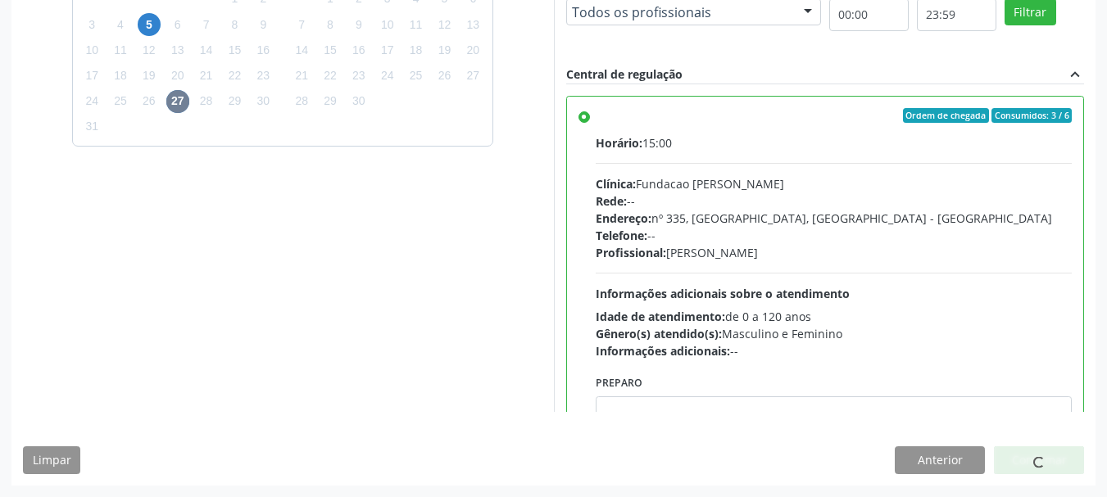
scroll to position [43, 0]
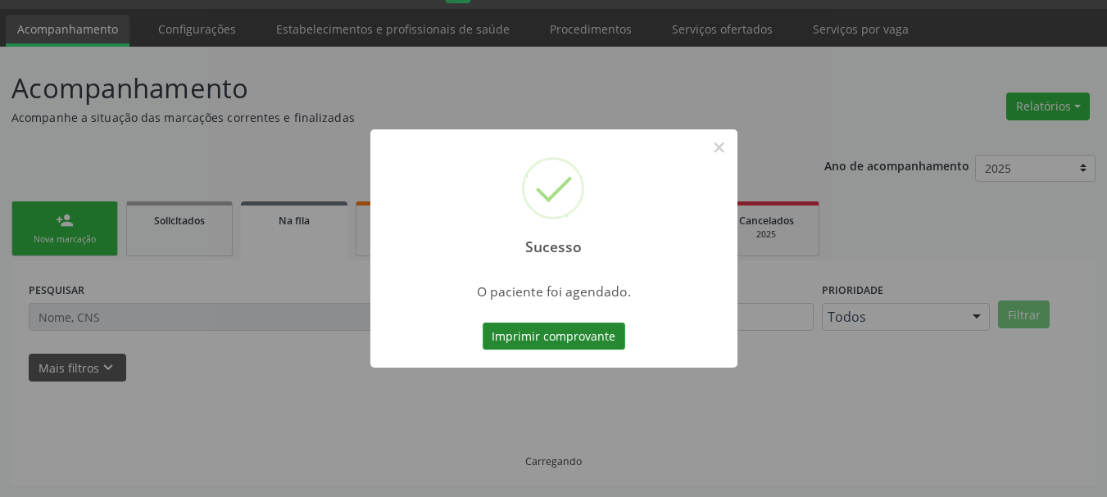
click at [541, 342] on button "Imprimir comprovante" at bounding box center [554, 337] width 143 height 28
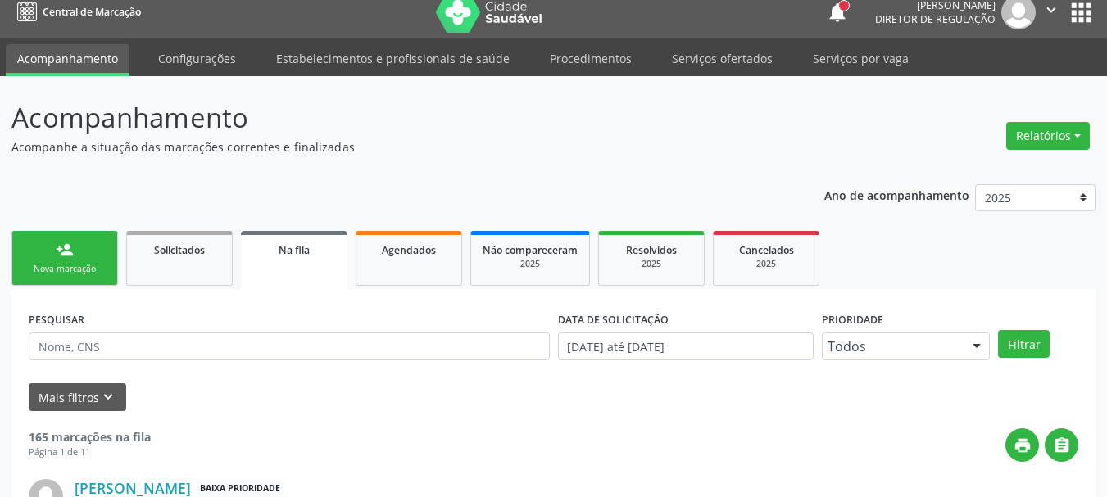
scroll to position [0, 0]
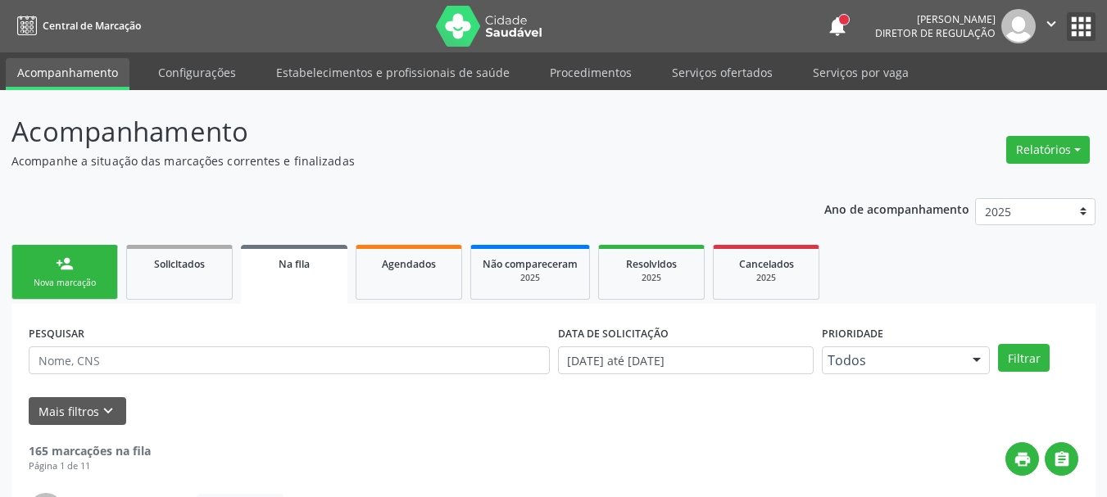
drag, startPoint x: 1080, startPoint y: 20, endPoint x: 1062, endPoint y: 43, distance: 29.8
click at [1079, 20] on button "apps" at bounding box center [1081, 26] width 29 height 29
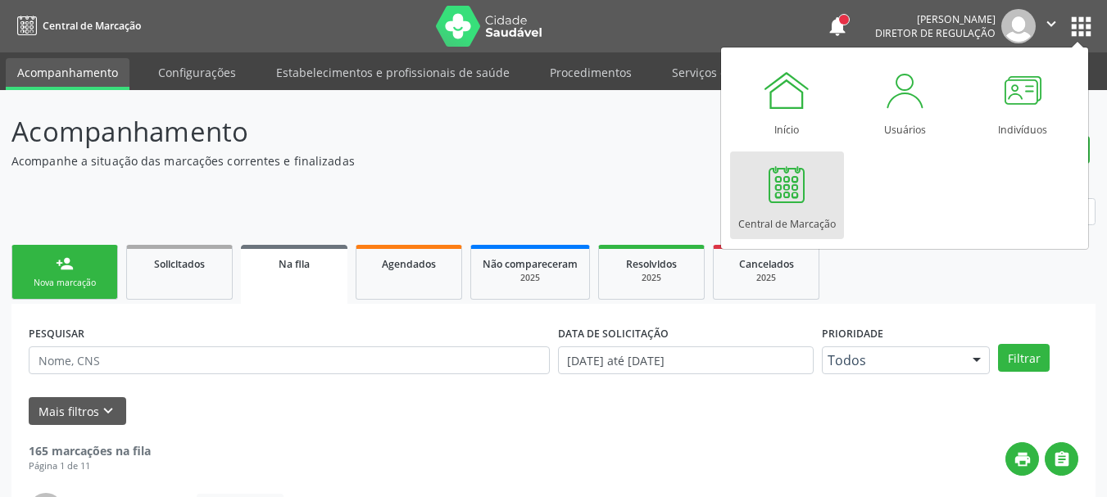
click at [784, 181] on div at bounding box center [786, 184] width 49 height 49
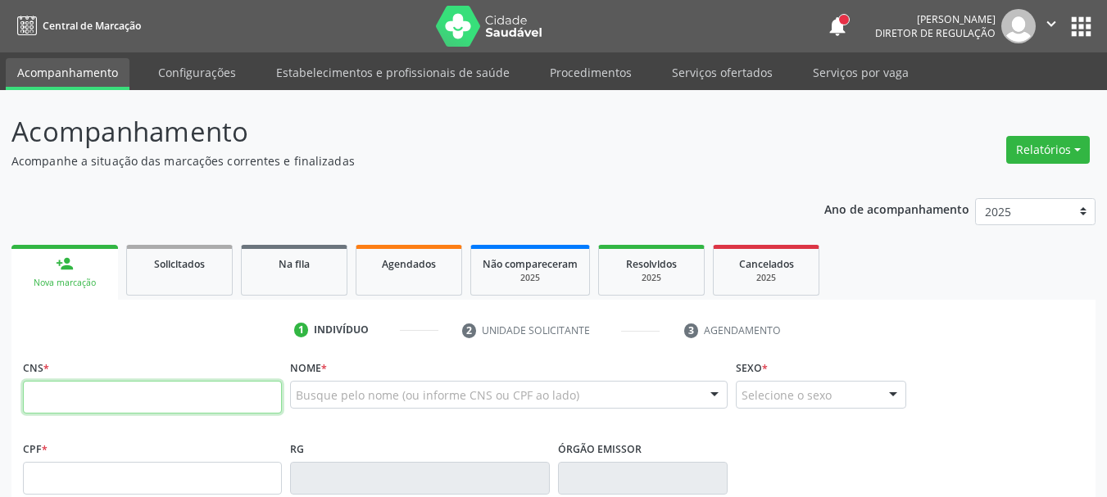
click at [60, 402] on input "text" at bounding box center [152, 397] width 259 height 33
type input "704 3085 6620 6996"
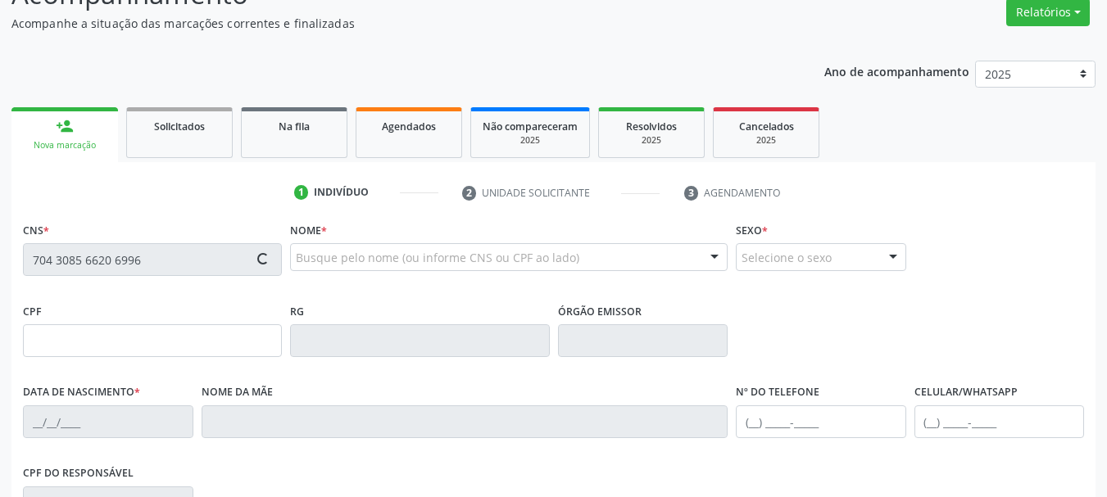
scroll to position [164, 0]
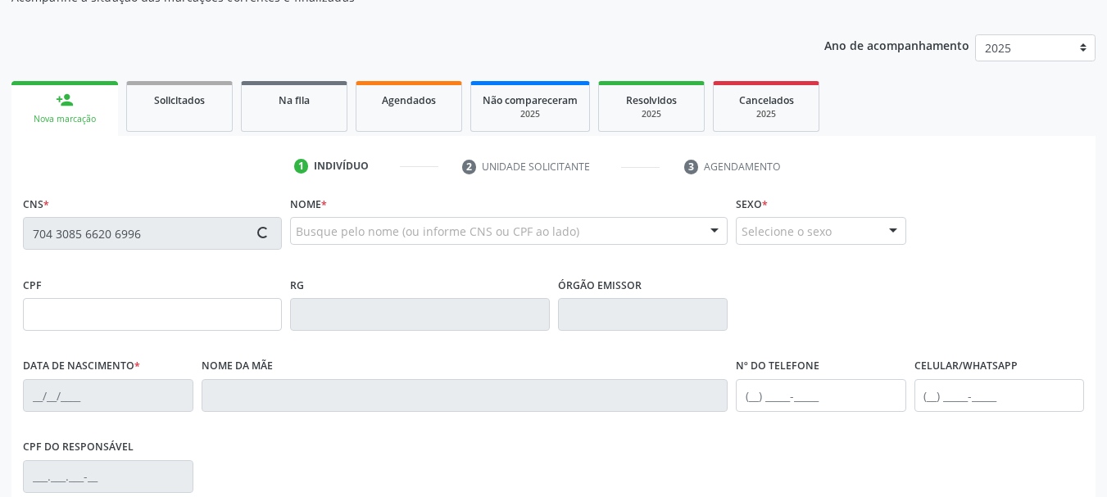
type input "901.557.694-72"
type input "29/06/1967"
type input "Santina Duarte Franco"
type input "(87) 99999-9999"
type input "1705"
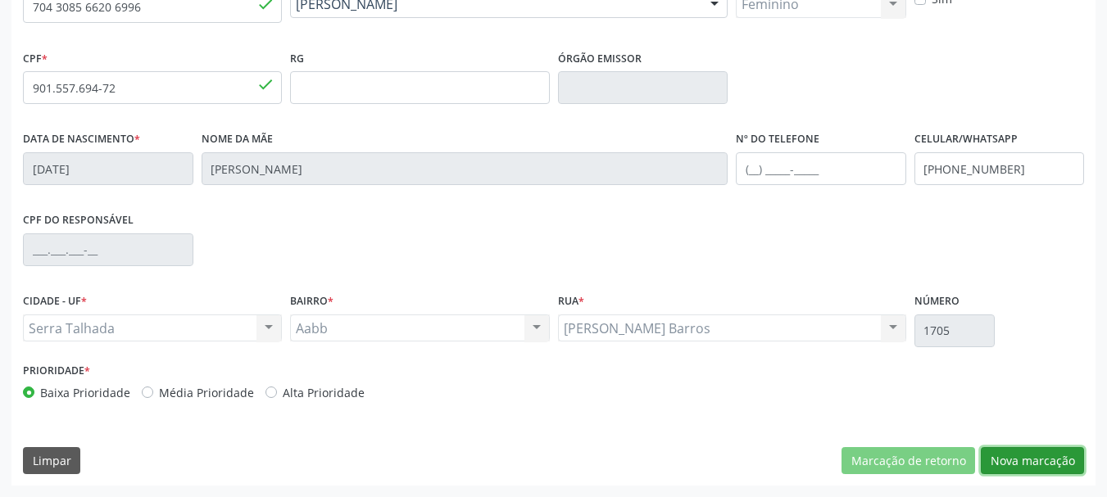
click at [1050, 460] on button "Nova marcação" at bounding box center [1032, 461] width 103 height 28
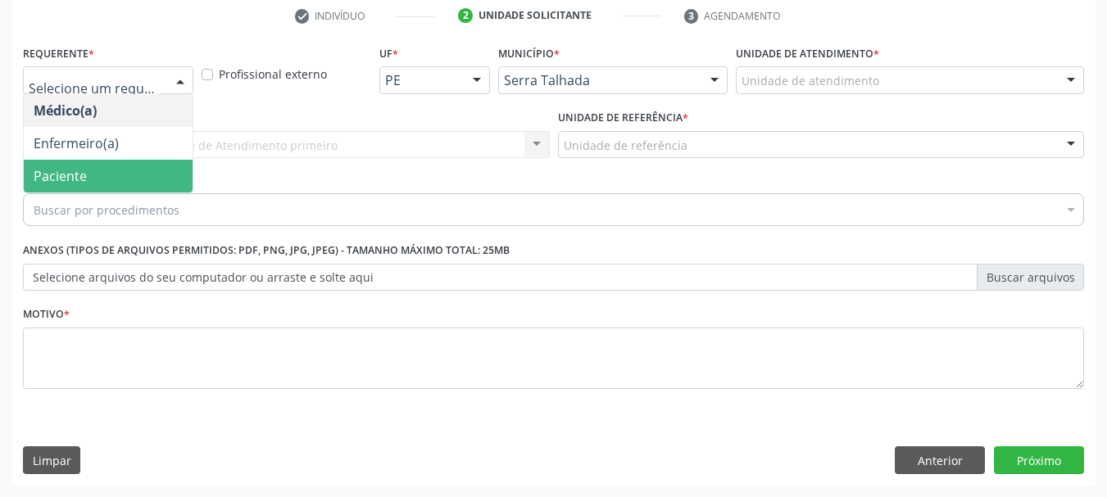
click at [79, 169] on span "Paciente" at bounding box center [60, 176] width 53 height 18
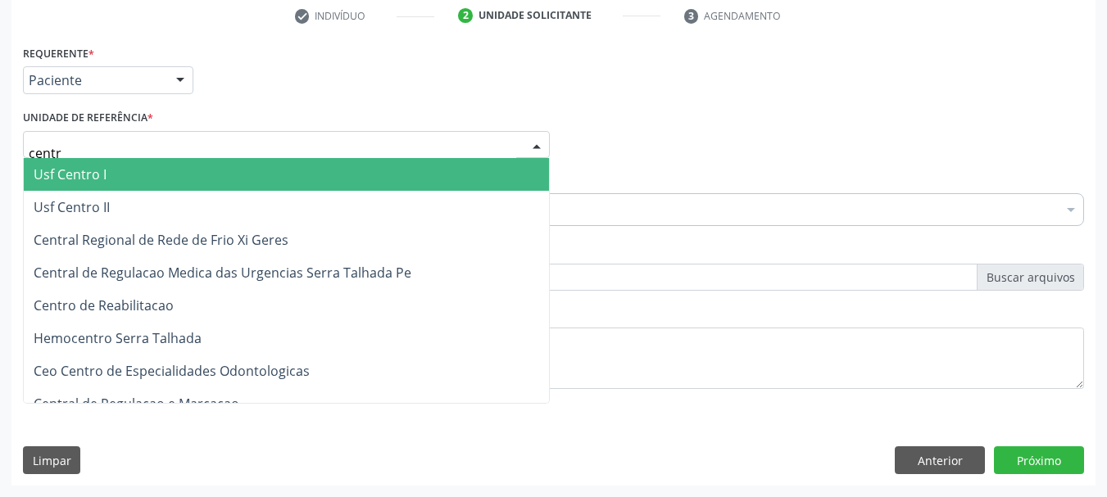
type input "centro"
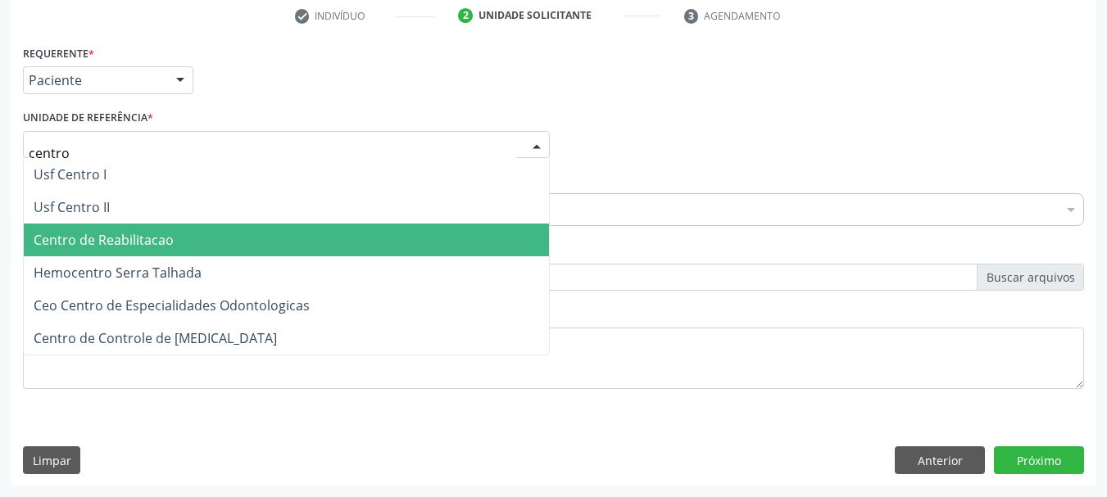
click at [82, 242] on span "Centro de Reabilitacao" at bounding box center [104, 240] width 140 height 18
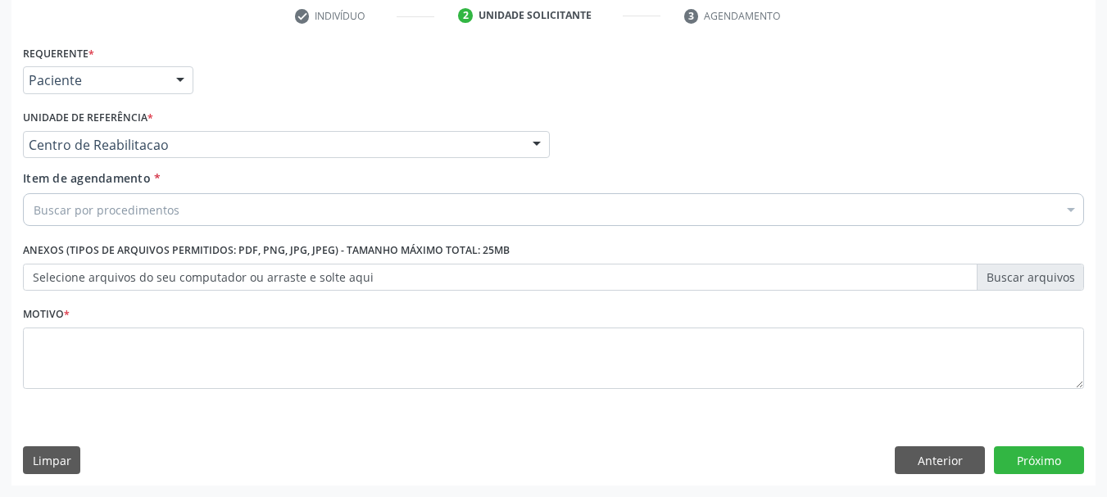
click at [102, 220] on div "Buscar por procedimentos" at bounding box center [553, 209] width 1061 height 33
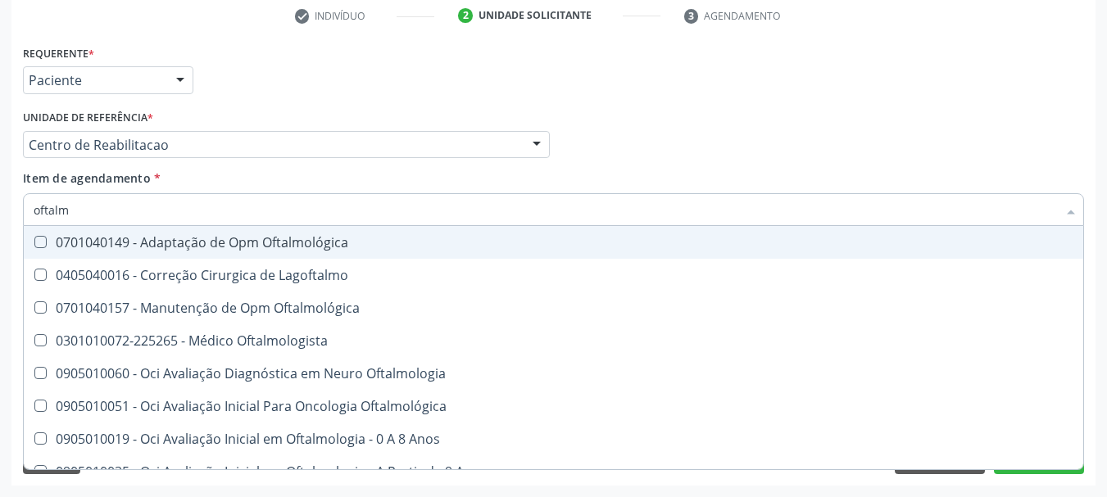
type input "oftalmo"
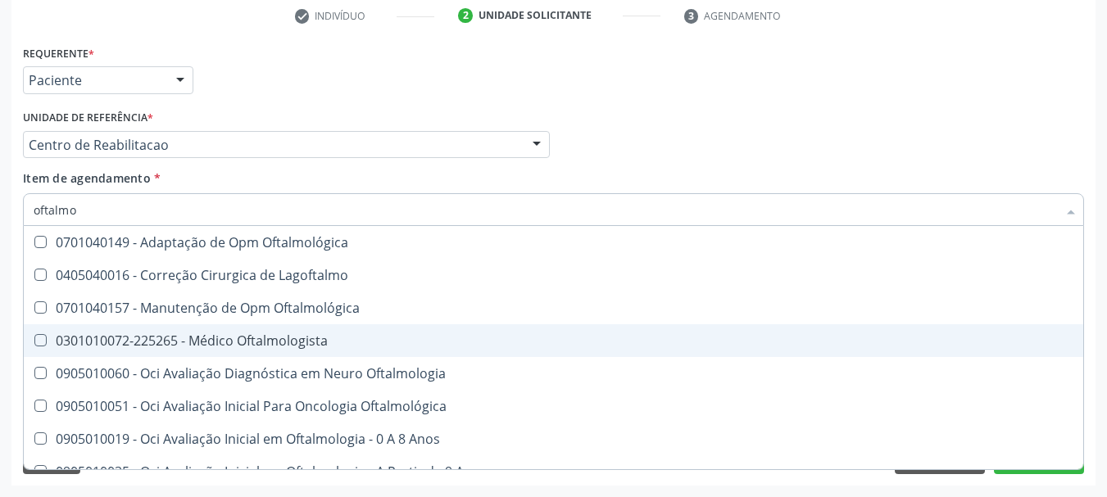
click at [207, 343] on div "0301010072-225265 - Médico Oftalmologista" at bounding box center [554, 340] width 1040 height 13
checkbox Oftalmologista "true"
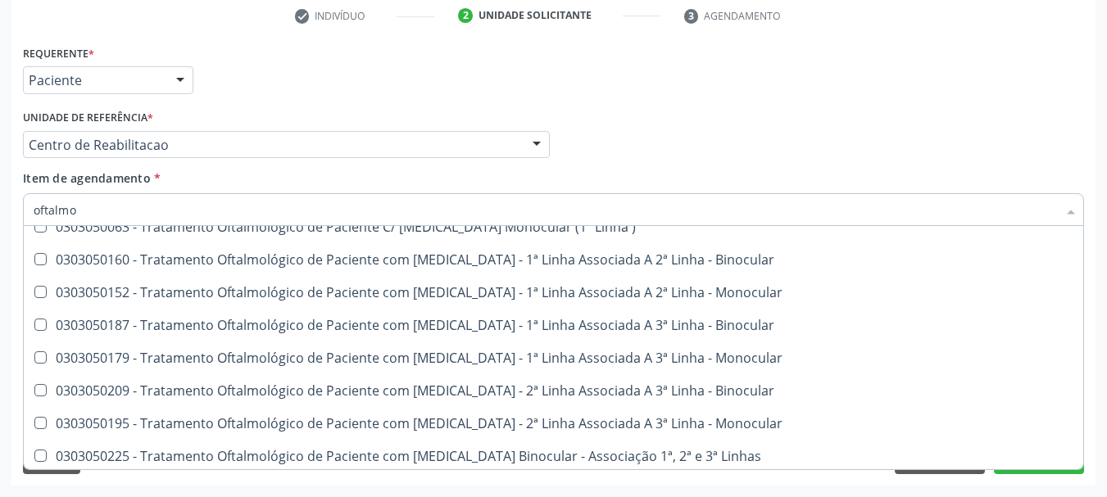
scroll to position [574, 0]
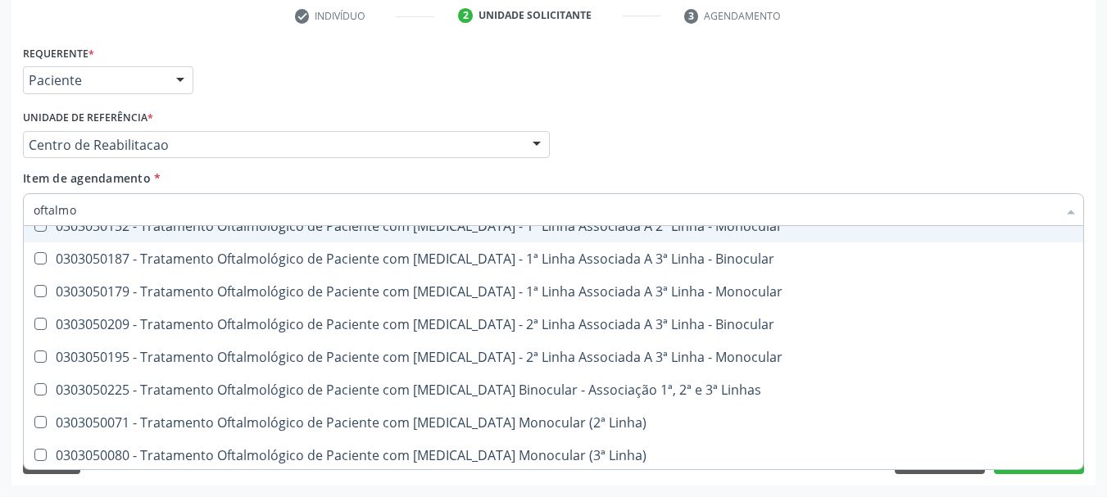
click at [995, 145] on div "Médico Solicitante Por favor, selecione a Unidade de Atendimento primeiro Nenhu…" at bounding box center [554, 138] width 1070 height 64
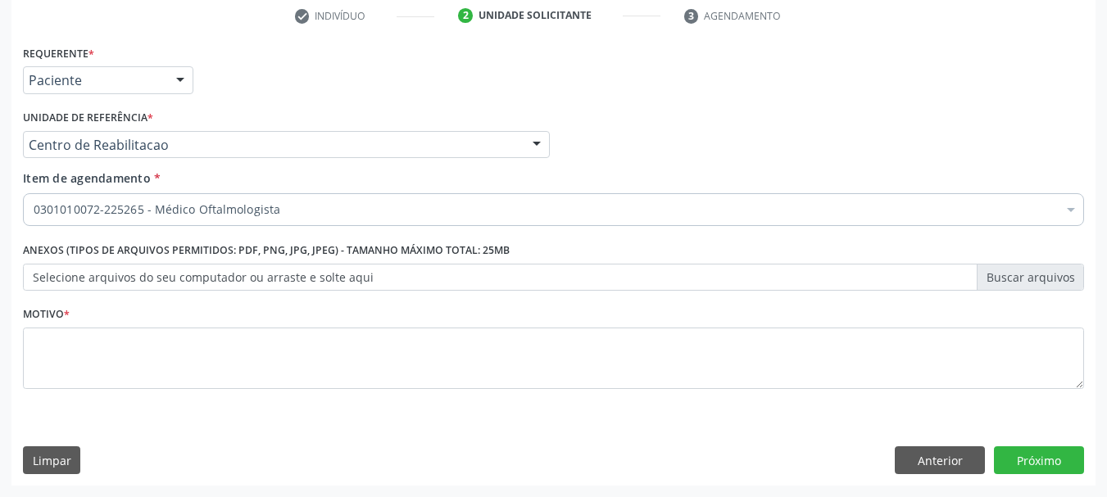
scroll to position [0, 0]
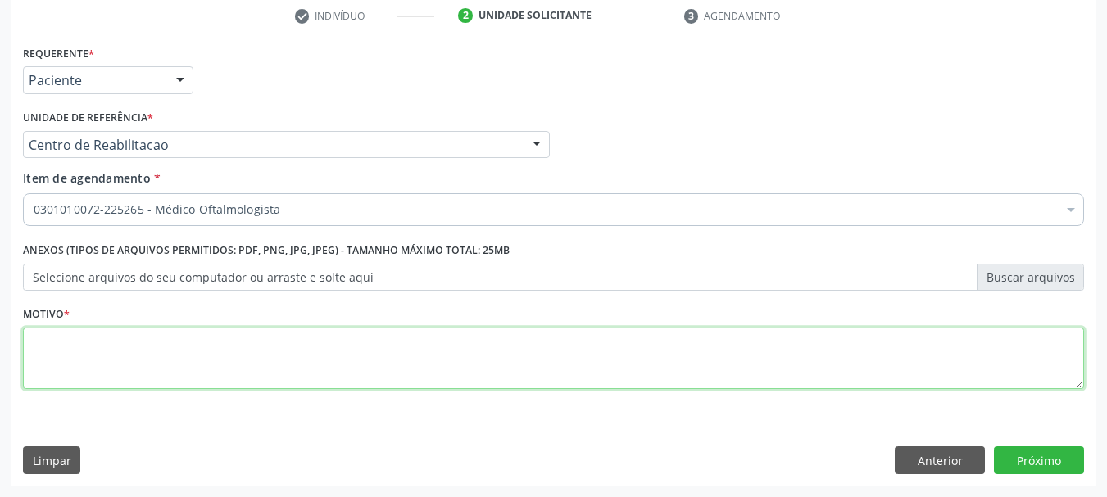
click at [142, 379] on textarea at bounding box center [553, 359] width 1061 height 62
type textarea "..."
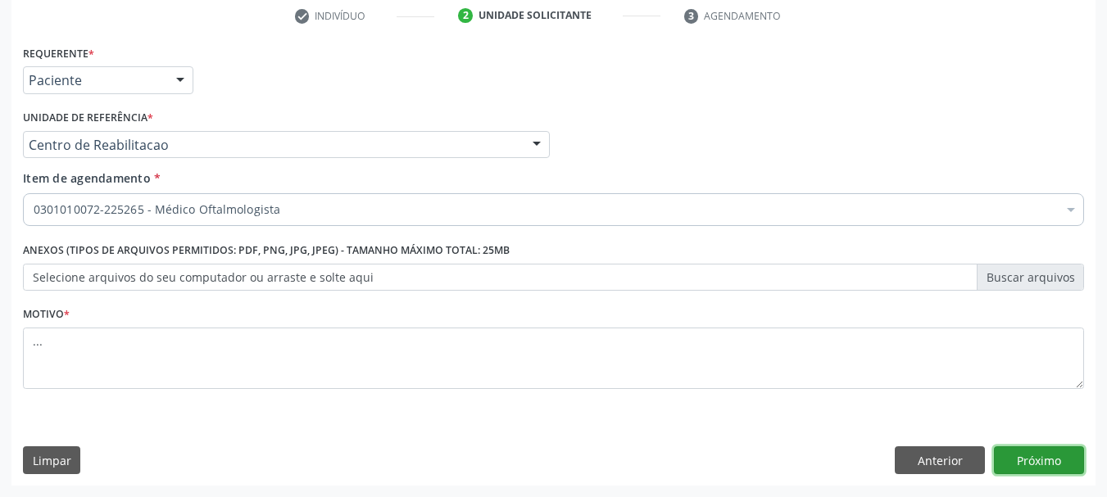
click at [1047, 460] on button "Próximo" at bounding box center [1039, 461] width 90 height 28
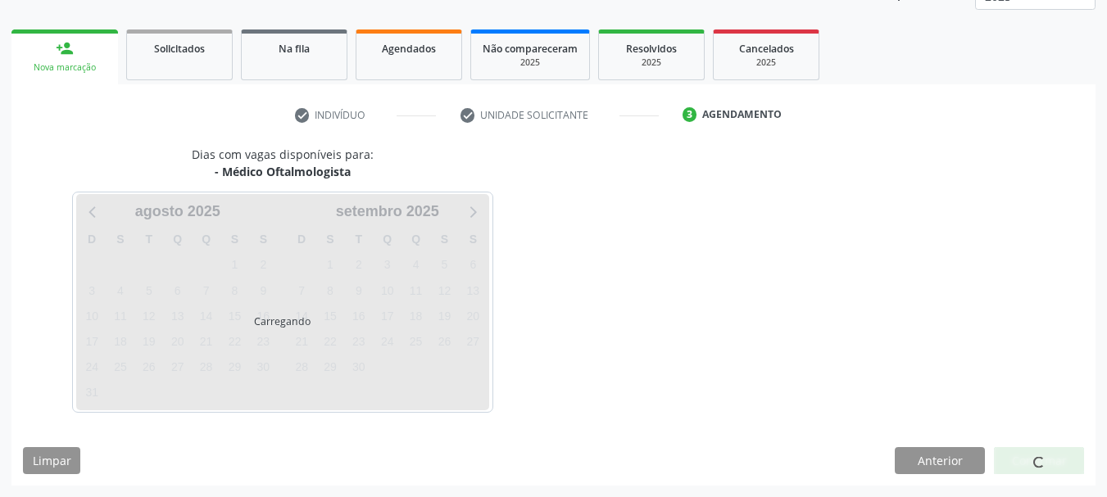
scroll to position [216, 0]
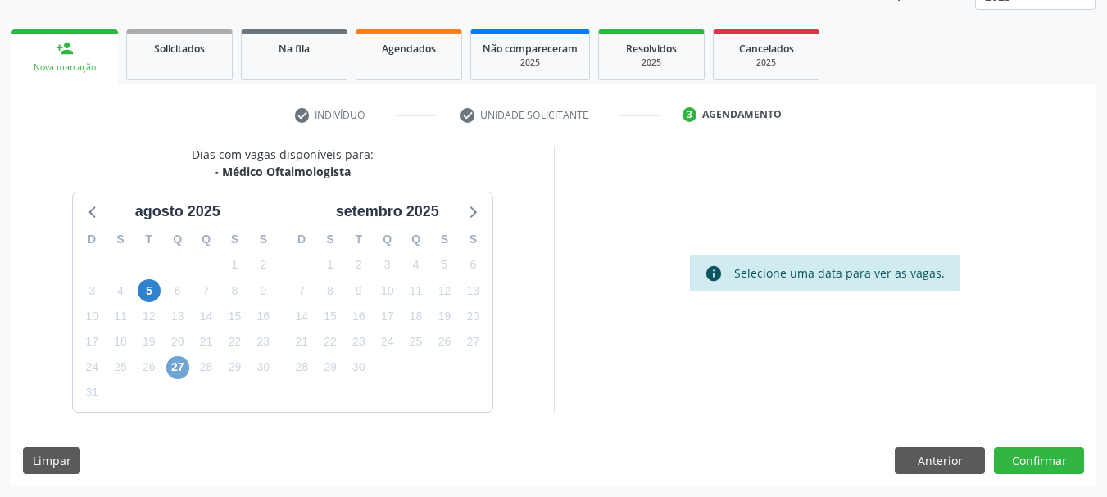
click at [178, 375] on span "27" at bounding box center [177, 368] width 23 height 23
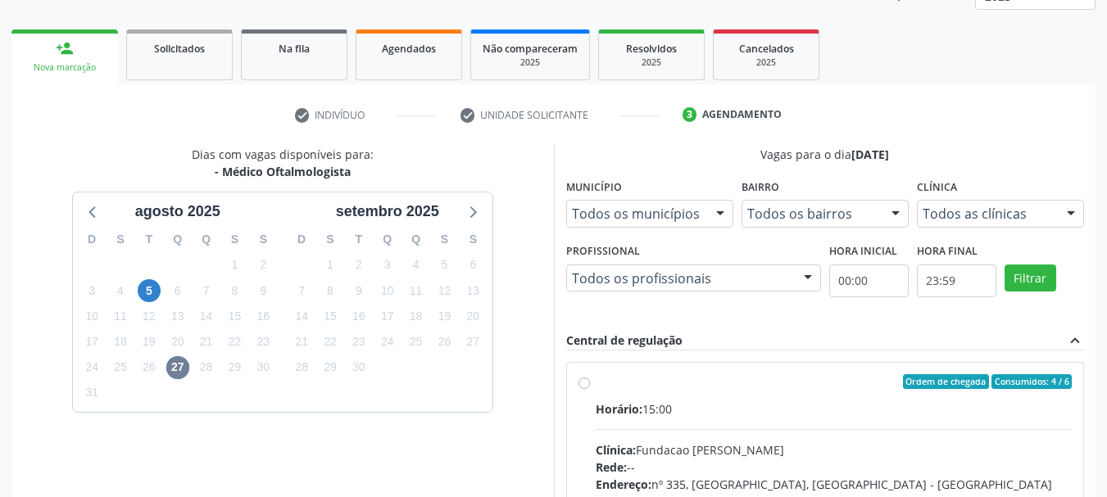
click at [596, 381] on label "Ordem de chegada Consumidos: 4 / 6 Horário: 15:00 Clínica: Fundacao Altino Vent…" at bounding box center [834, 501] width 477 height 252
click at [588, 381] on input "Ordem de chegada Consumidos: 4 / 6 Horário: 15:00 Clínica: Fundacao Altino Vent…" at bounding box center [584, 382] width 11 height 15
radio input "true"
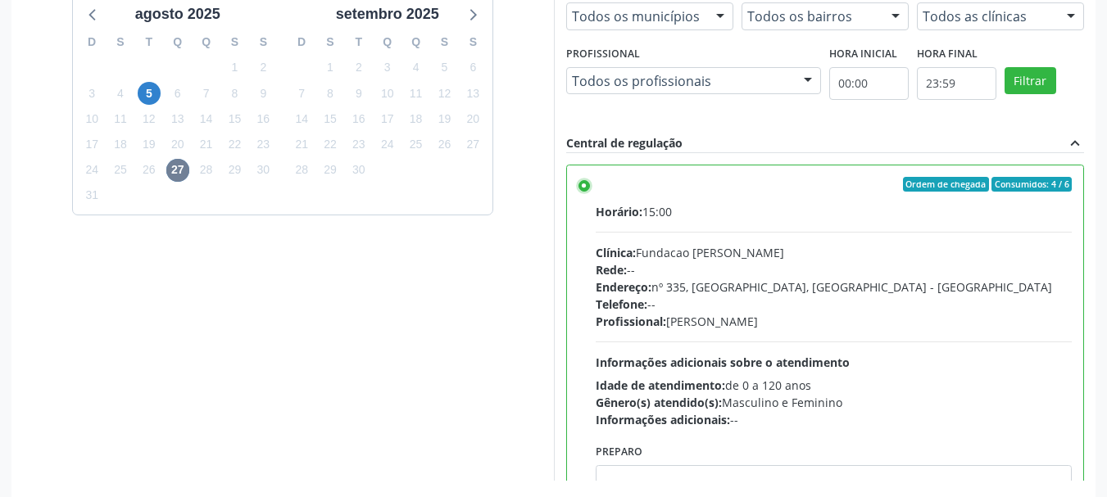
scroll to position [482, 0]
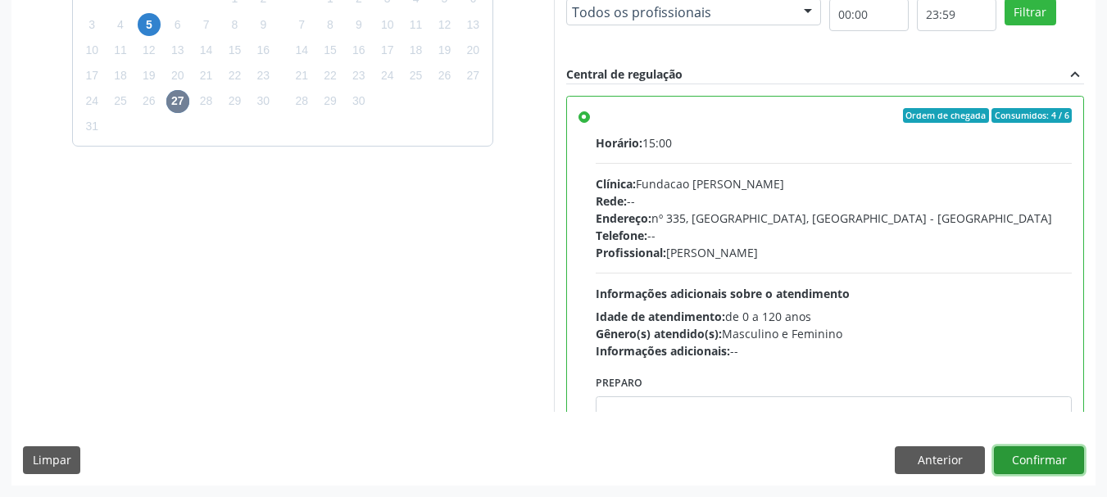
click at [1070, 458] on button "Confirmar" at bounding box center [1039, 461] width 90 height 28
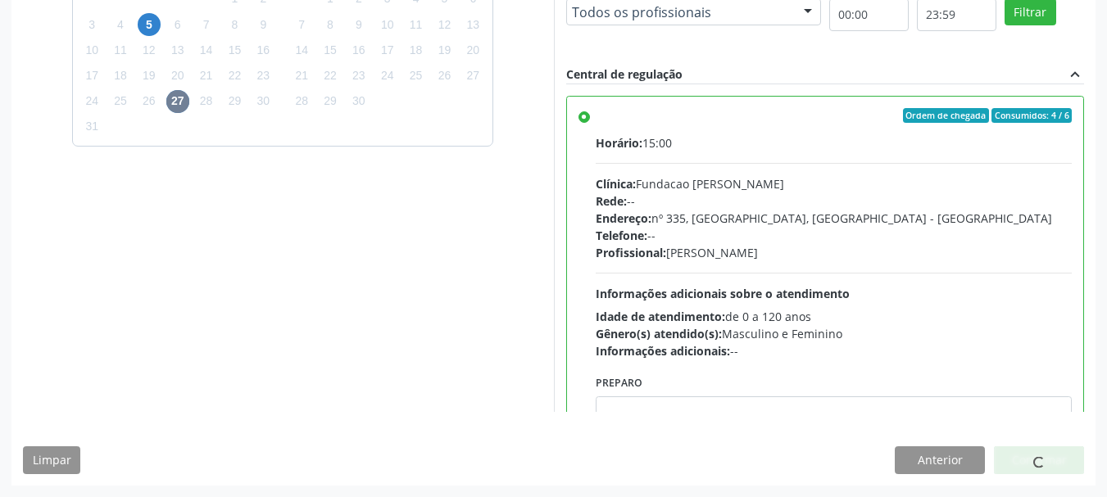
scroll to position [43, 0]
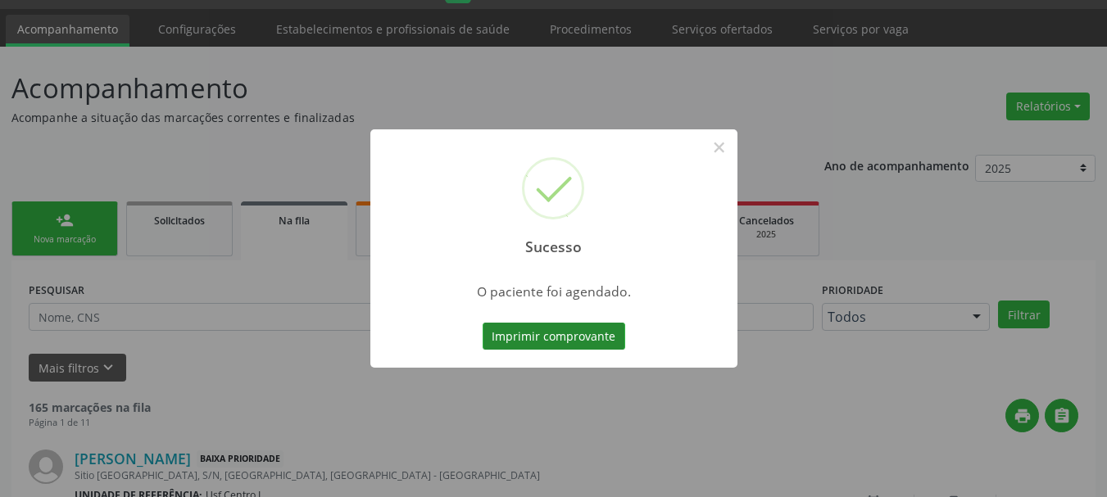
click at [556, 339] on button "Imprimir comprovante" at bounding box center [554, 337] width 143 height 28
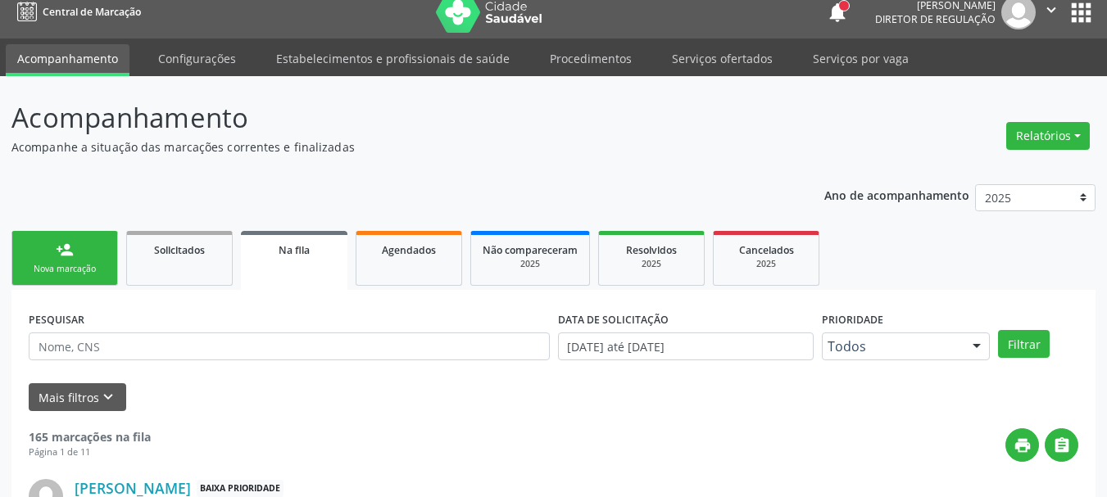
scroll to position [0, 0]
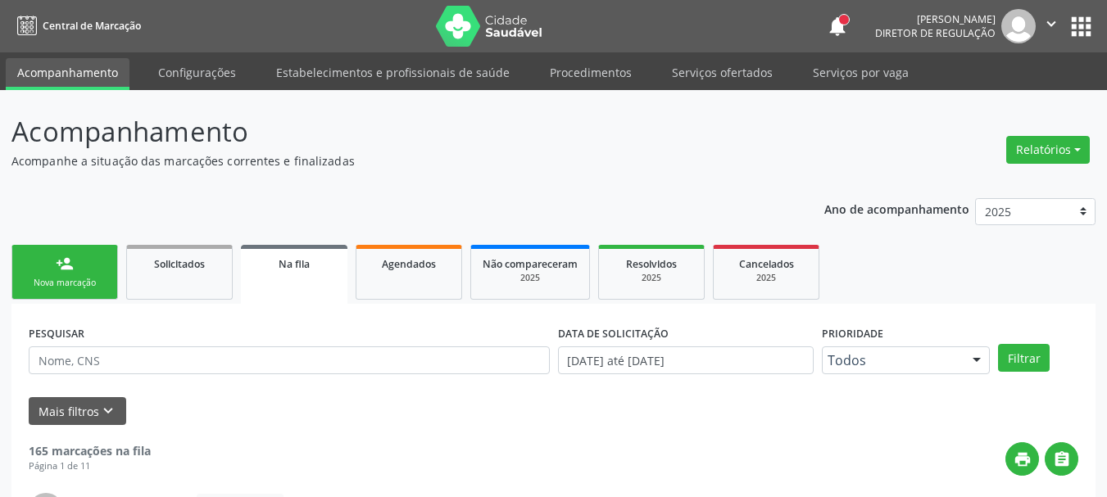
drag, startPoint x: 1084, startPoint y: 16, endPoint x: 1068, endPoint y: 37, distance: 26.2
click at [1083, 16] on button "apps" at bounding box center [1081, 26] width 29 height 29
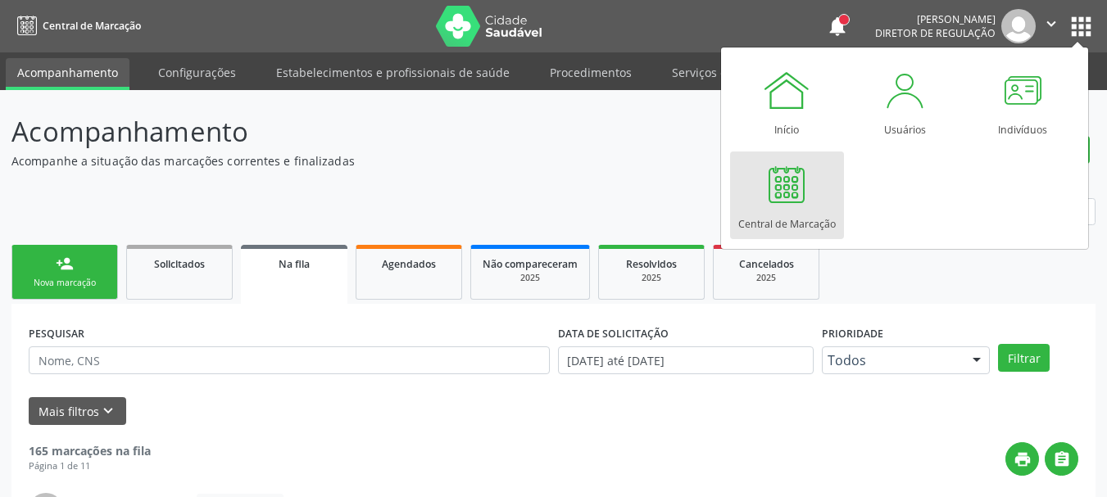
click at [795, 179] on div at bounding box center [786, 184] width 49 height 49
